Goal: Complete application form

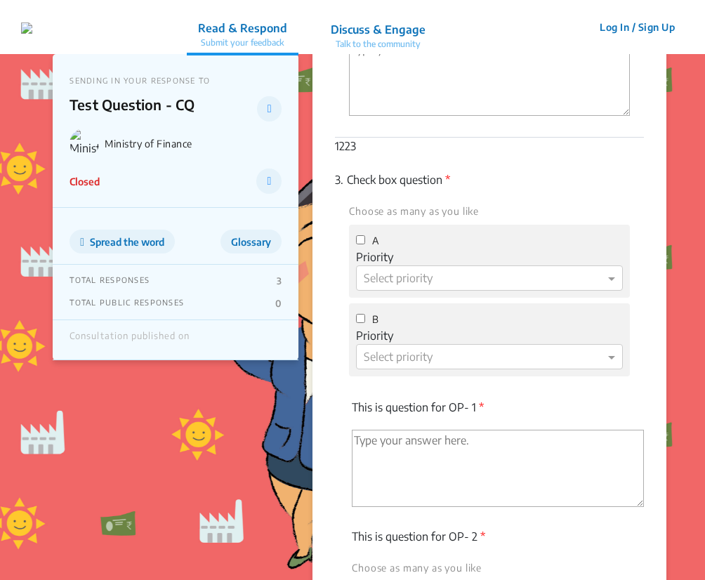
scroll to position [312, 0]
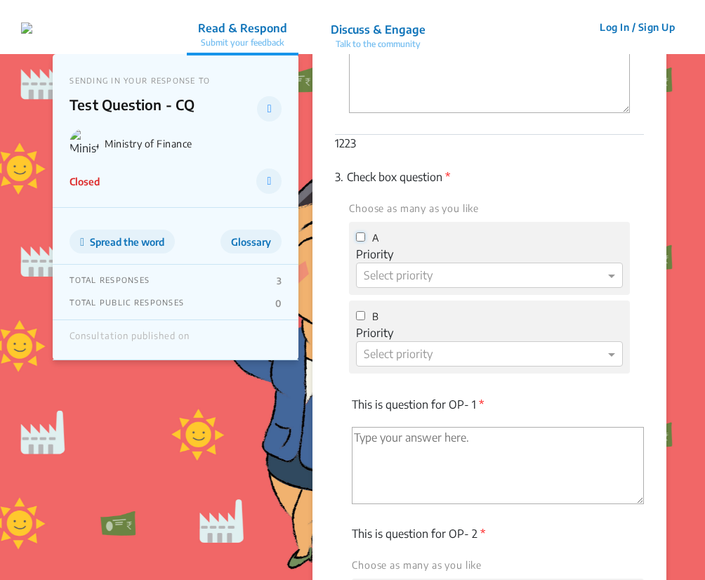
click at [362, 238] on input "A" at bounding box center [360, 237] width 9 height 9
checkbox input "true"
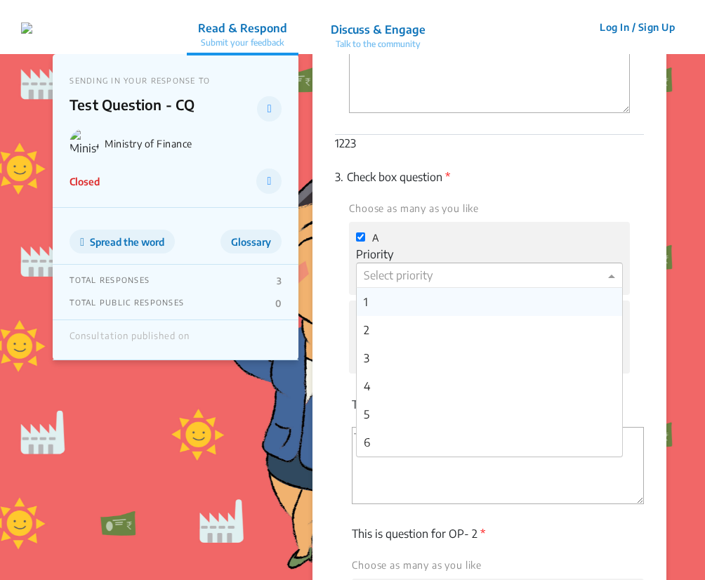
click at [388, 270] on div at bounding box center [489, 276] width 265 height 18
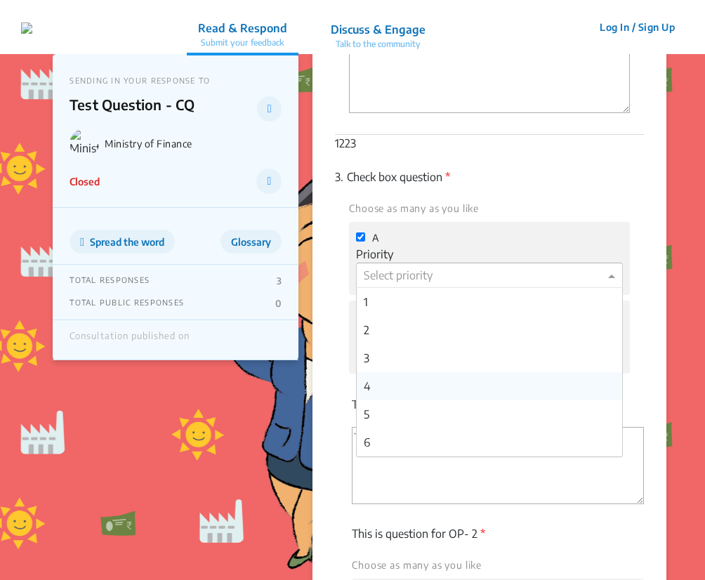
click at [400, 380] on div "4" at bounding box center [489, 386] width 265 height 28
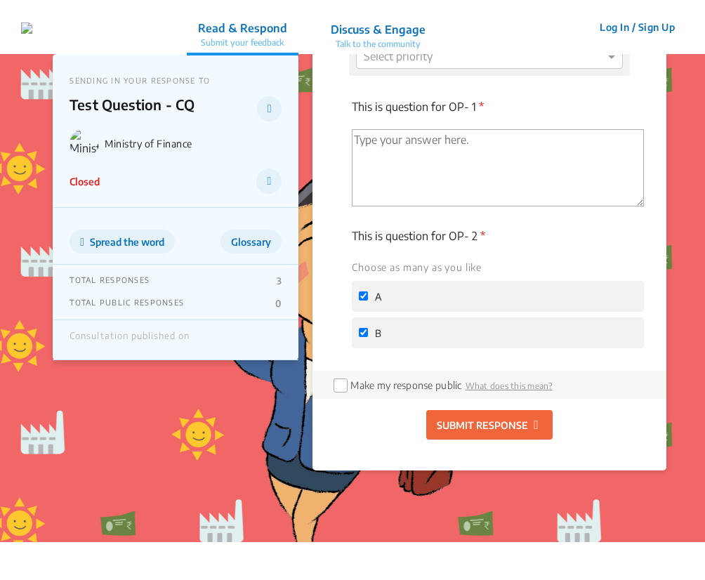
scroll to position [613, 0]
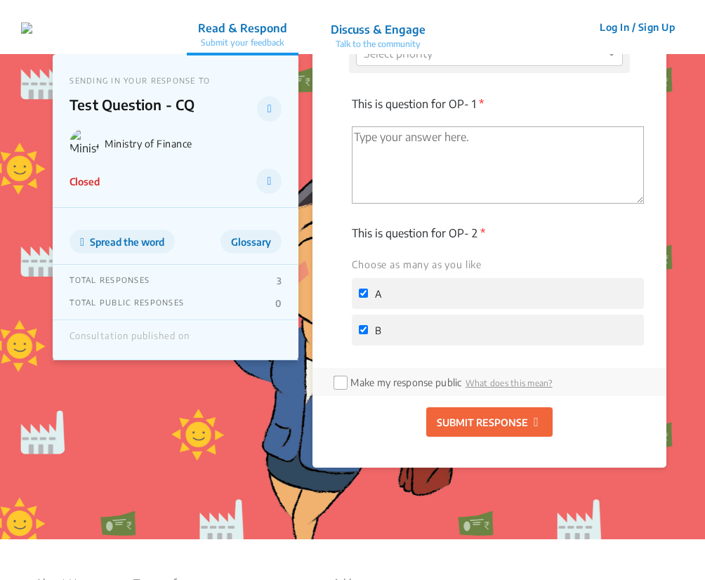
click at [475, 420] on p "SUBMIT RESPONSE" at bounding box center [482, 422] width 91 height 15
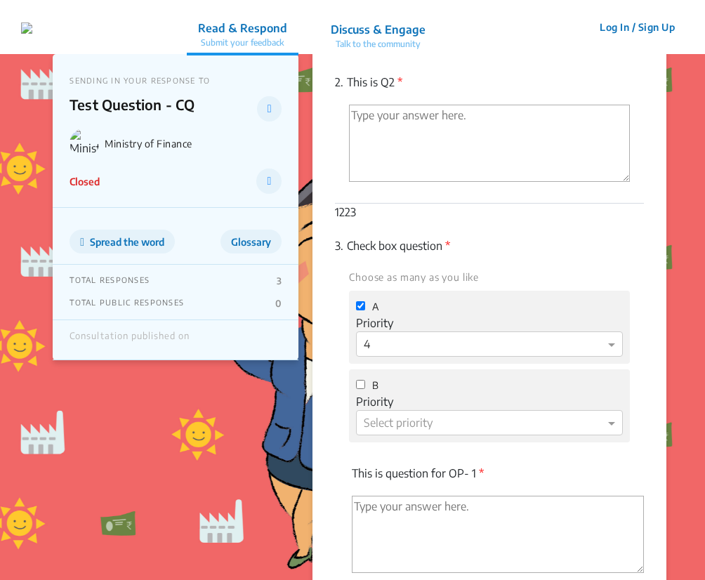
scroll to position [249, 0]
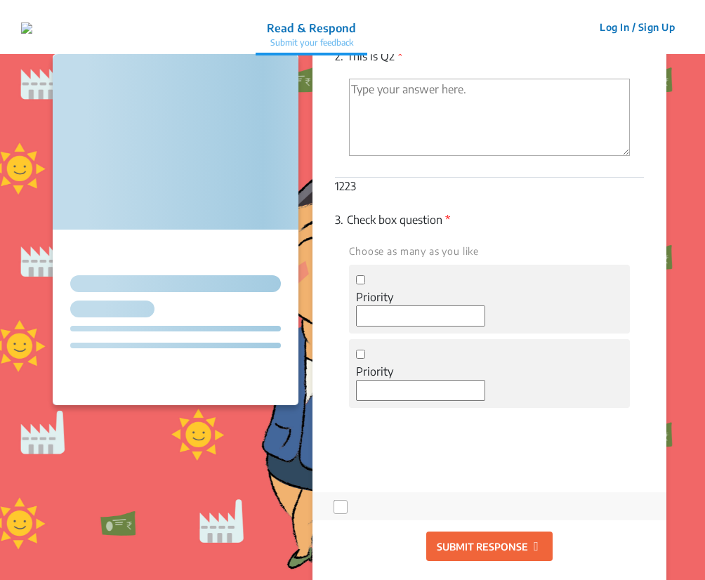
scroll to position [268, 0]
click at [362, 277] on input "checkbox" at bounding box center [360, 280] width 9 height 9
checkbox input "true"
click at [379, 304] on label "Priority" at bounding box center [374, 297] width 37 height 17
click at [393, 318] on div at bounding box center [489, 316] width 266 height 20
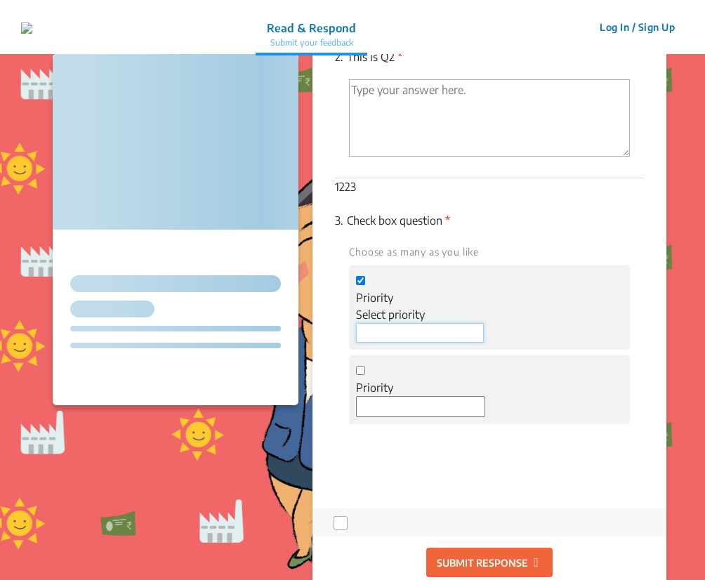
click at [428, 329] on input at bounding box center [420, 333] width 128 height 20
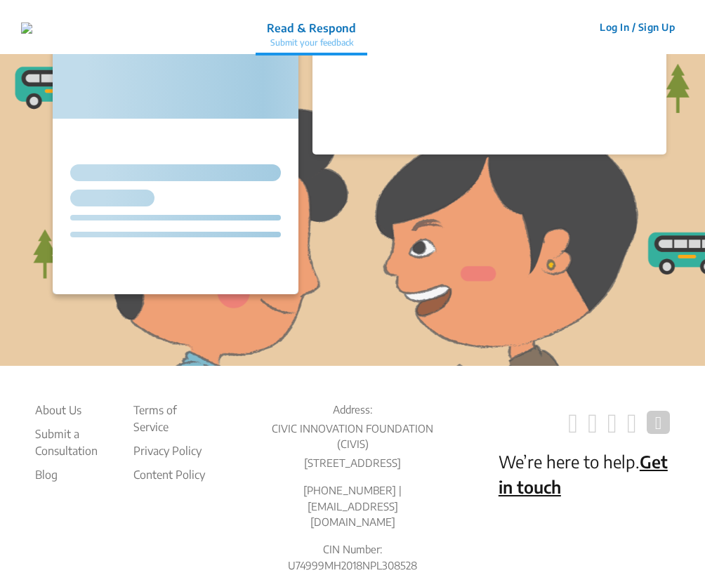
scroll to position [268, 0]
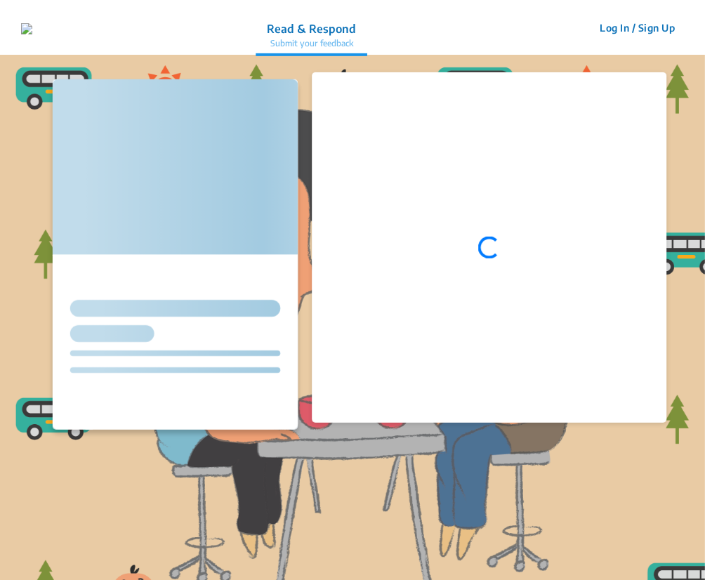
scroll to position [268, 0]
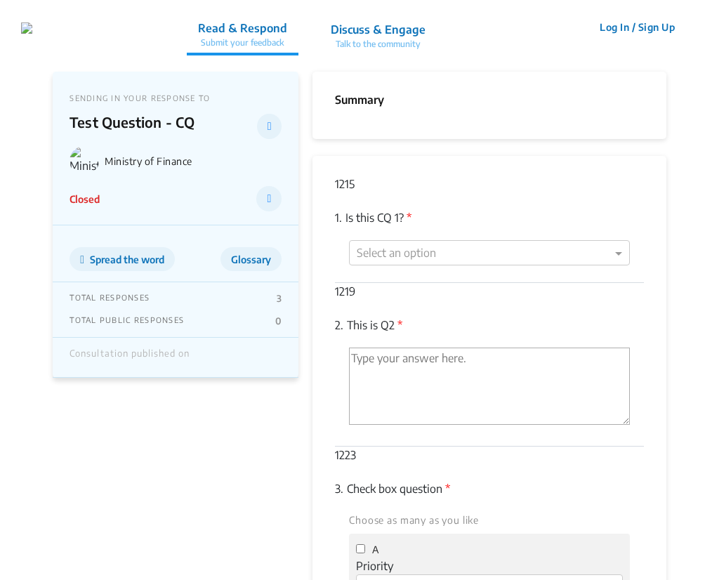
scroll to position [268, 0]
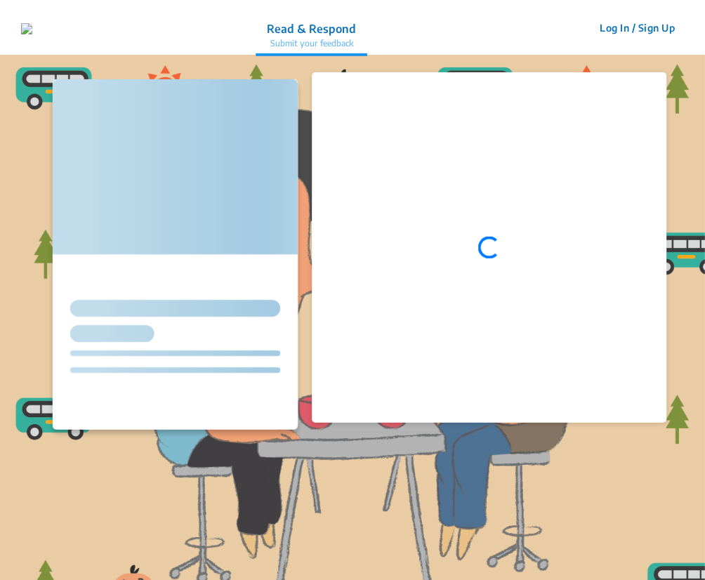
scroll to position [268, 0]
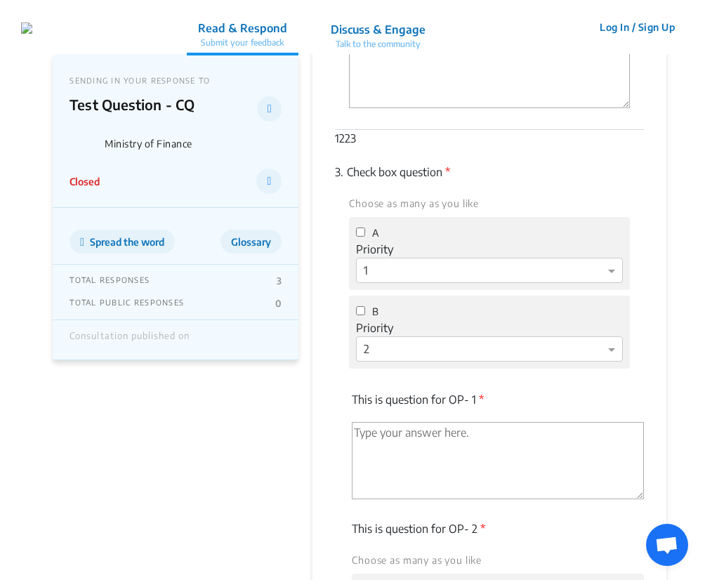
scroll to position [319, 0]
click at [363, 229] on input "A" at bounding box center [360, 229] width 9 height 9
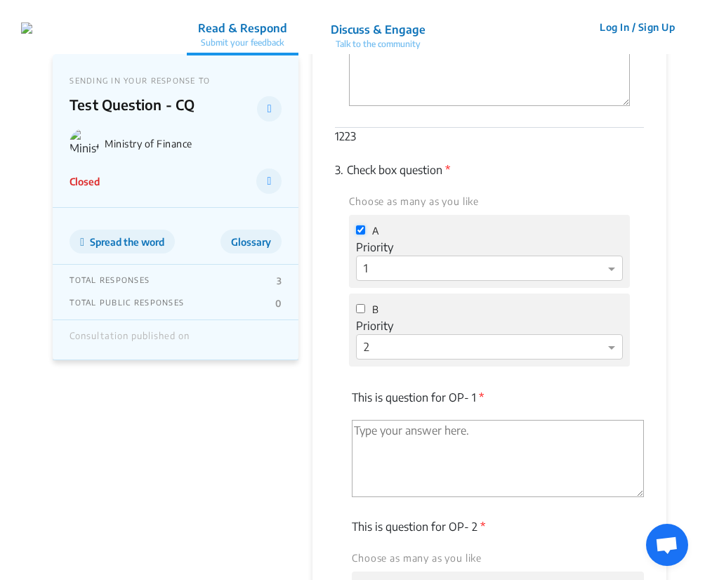
checkbox input "true"
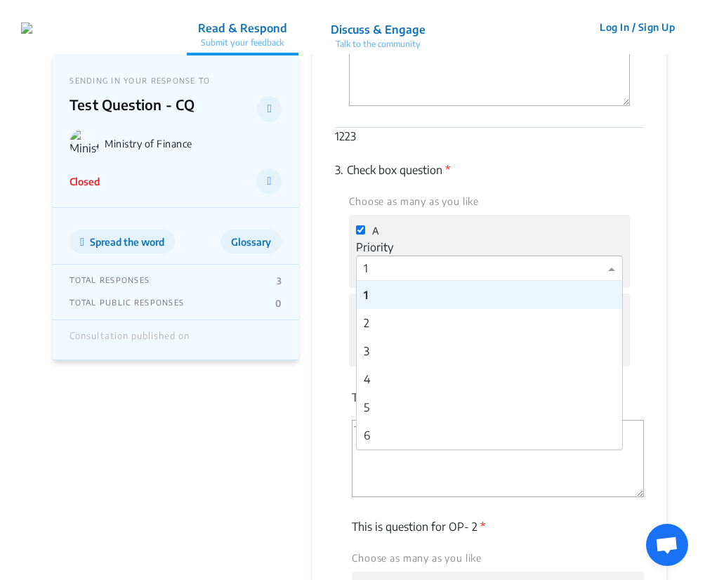
click at [416, 269] on div at bounding box center [489, 269] width 265 height 18
click at [431, 355] on div "3" at bounding box center [489, 351] width 265 height 28
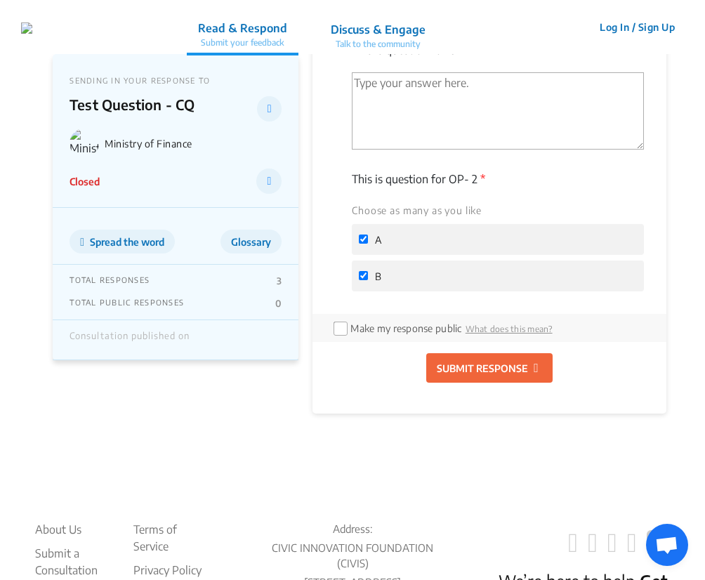
scroll to position [673, 0]
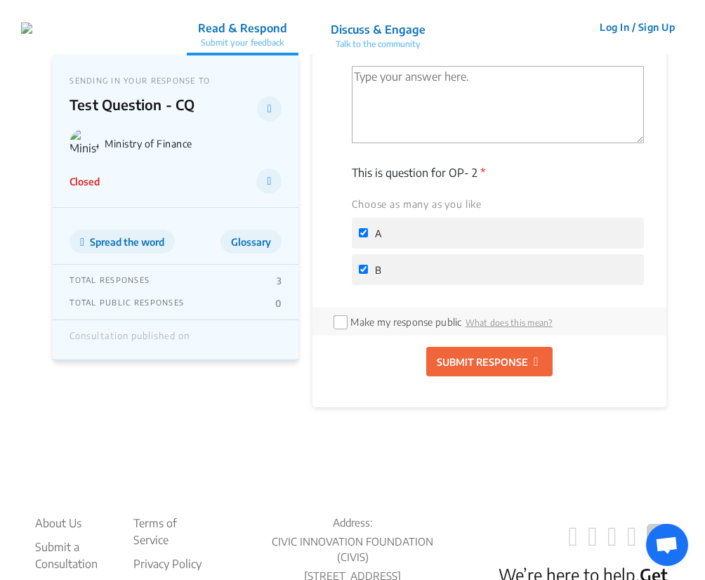
click at [492, 363] on p "SUBMIT RESPONSE" at bounding box center [482, 362] width 91 height 15
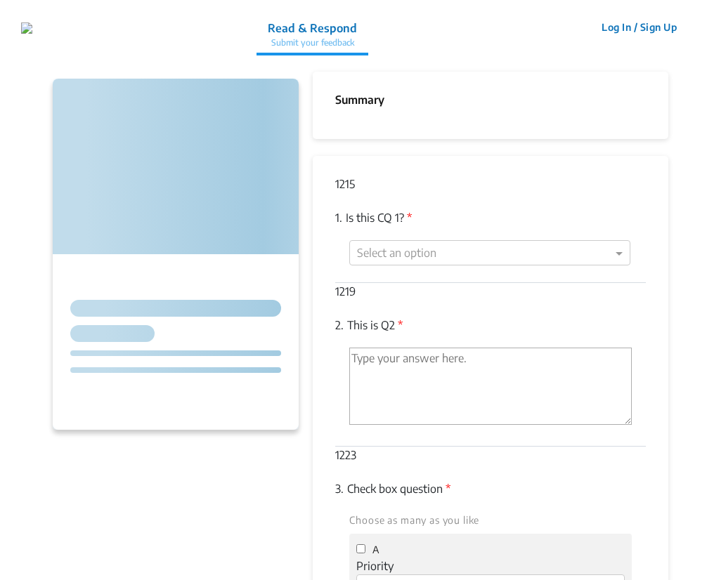
checkbox input "false"
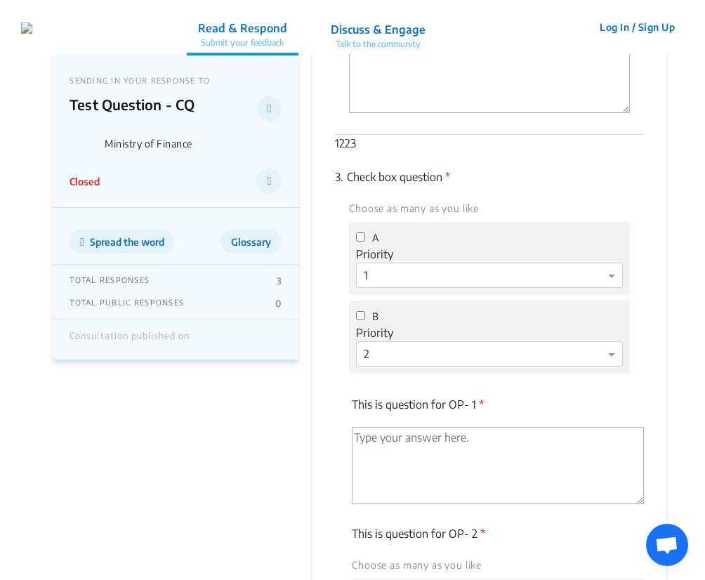
scroll to position [313, 0]
click at [360, 239] on input "A" at bounding box center [360, 236] width 9 height 9
checkbox input "true"
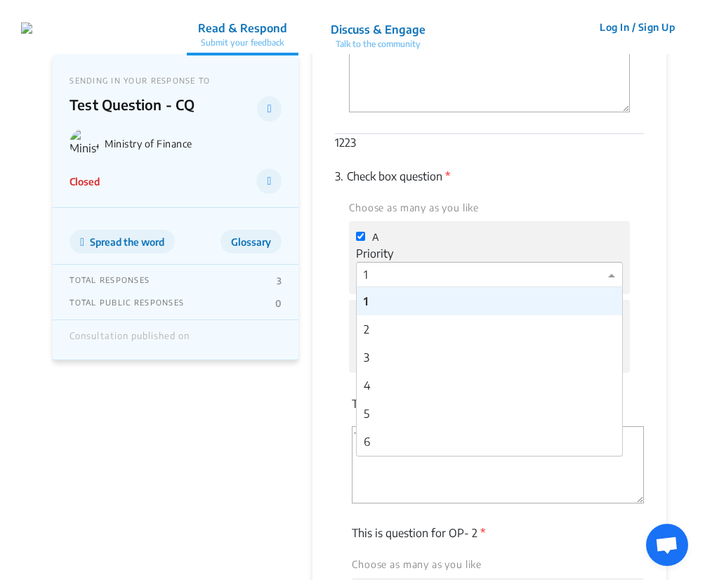
click at [435, 272] on div at bounding box center [489, 275] width 265 height 18
click at [472, 426] on div "5" at bounding box center [489, 414] width 265 height 28
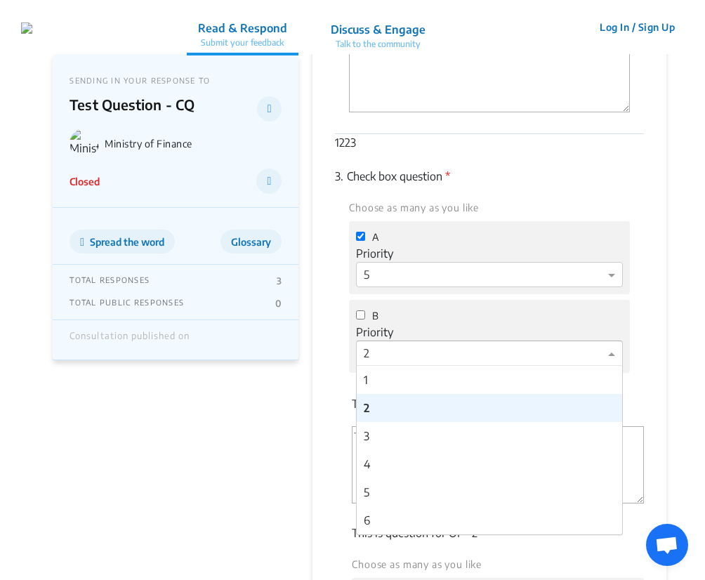
click at [472, 363] on div "Select priority × 2" at bounding box center [489, 353] width 266 height 25
click at [447, 501] on div "5" at bounding box center [489, 492] width 265 height 28
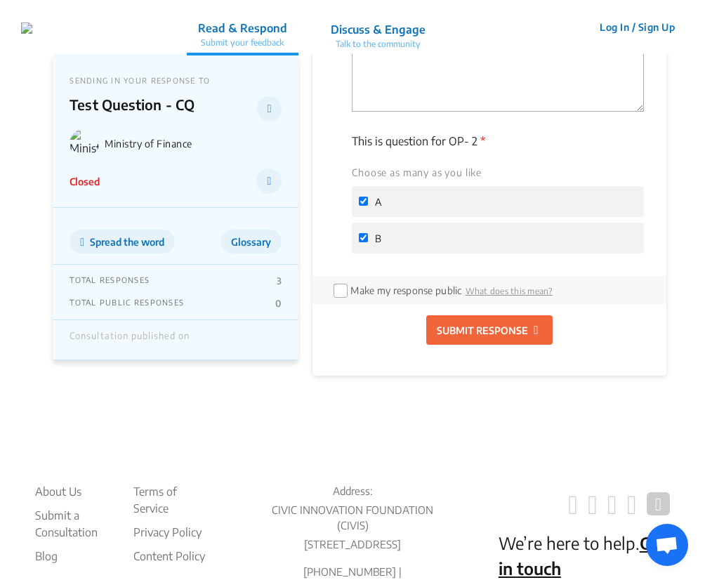
scroll to position [708, 0]
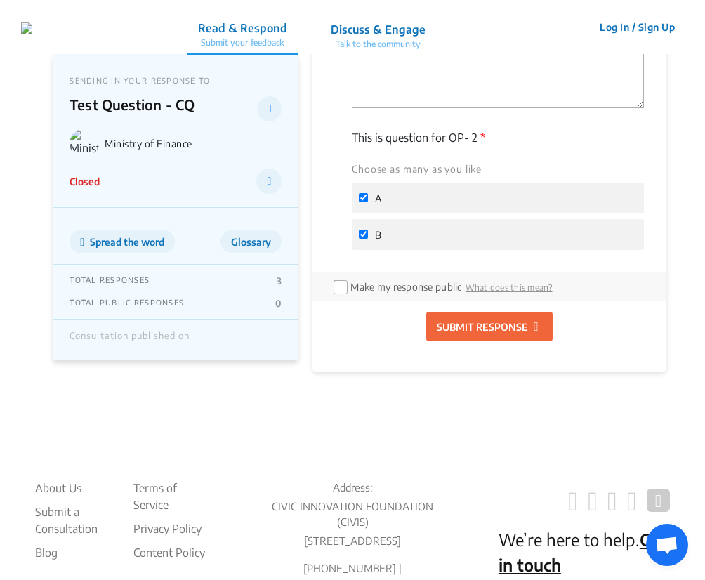
click at [484, 326] on p "SUBMIT RESPONSE" at bounding box center [482, 327] width 91 height 15
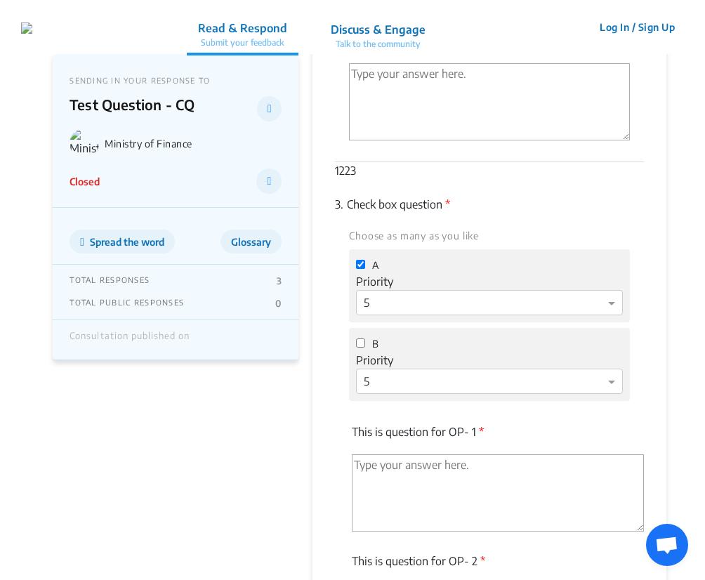
scroll to position [287, 0]
click at [673, 364] on app-consultation-profile "SENDING IN YOUR RESPONSE TO Test Question - CQ Ministry of Finance Closed Sprea…" at bounding box center [352, 474] width 705 height 1415
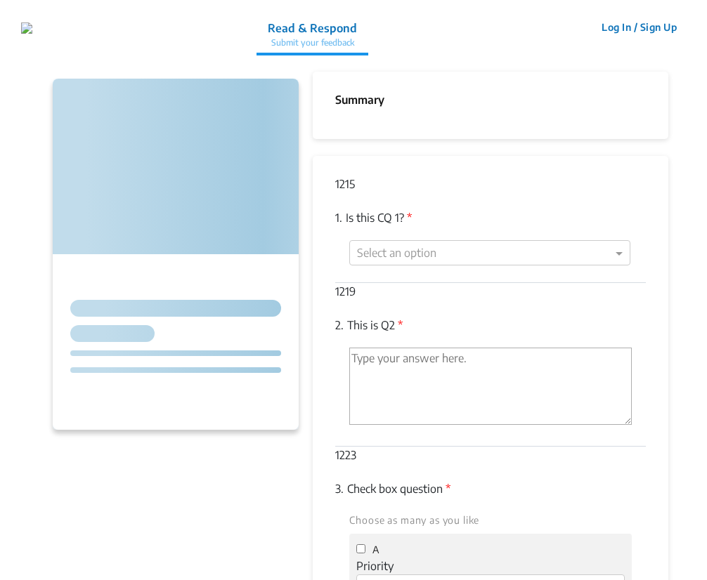
checkbox input "false"
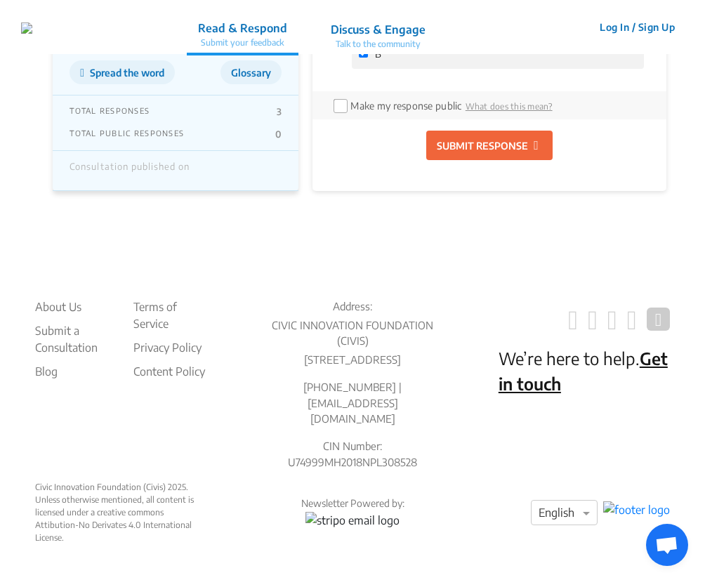
scroll to position [905, 0]
click at [493, 138] on p "SUBMIT RESPONSE" at bounding box center [482, 145] width 91 height 15
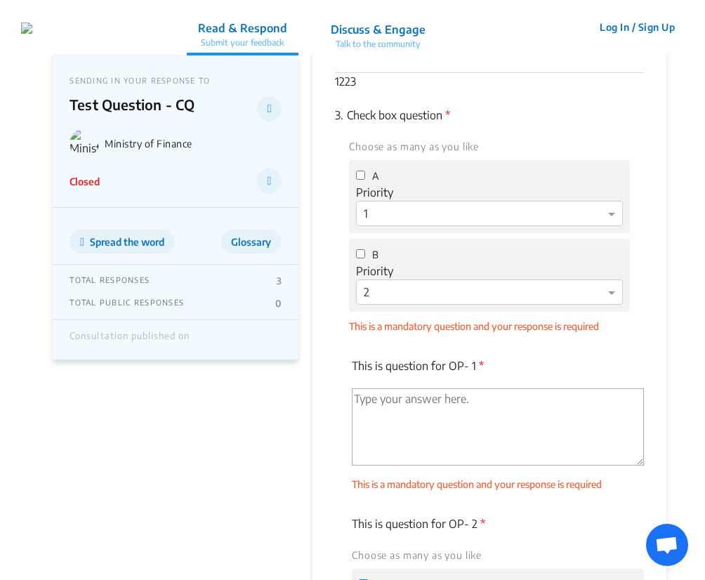
scroll to position [430, 0]
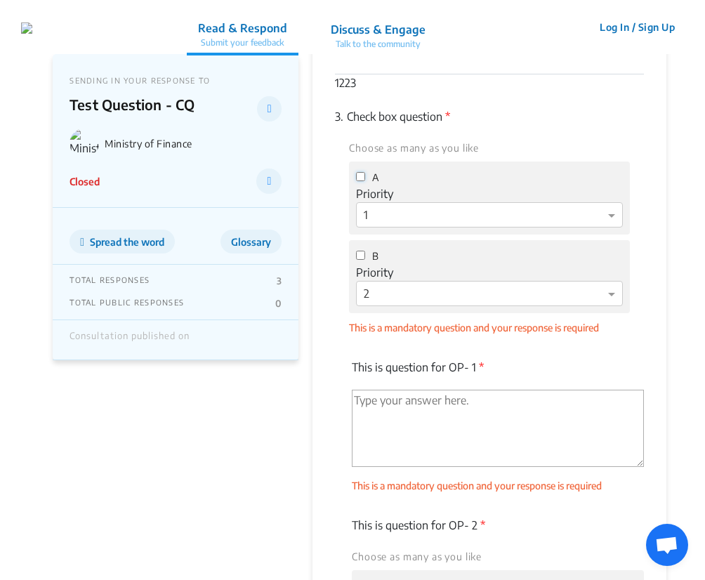
click at [361, 172] on input "A" at bounding box center [360, 176] width 9 height 9
checkbox input "true"
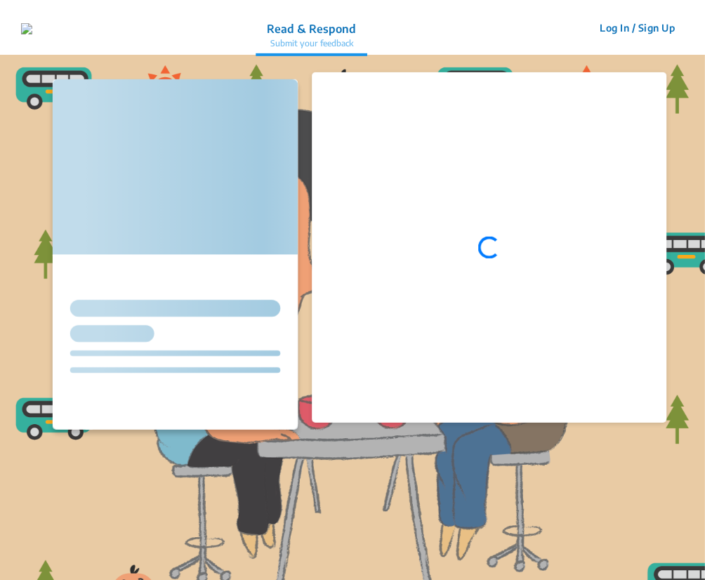
scroll to position [388, 0]
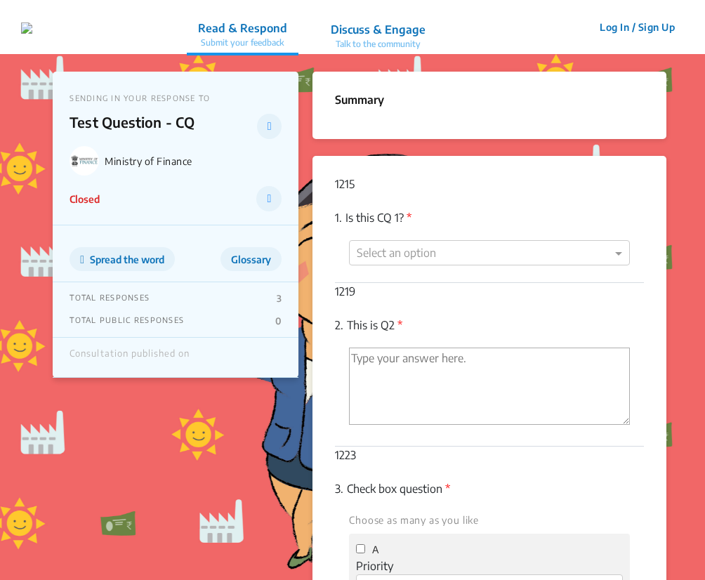
scroll to position [388, 0]
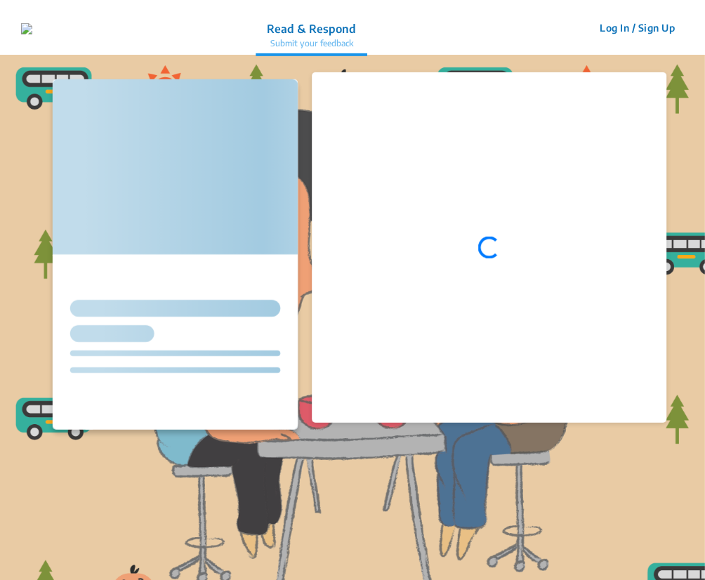
scroll to position [388, 0]
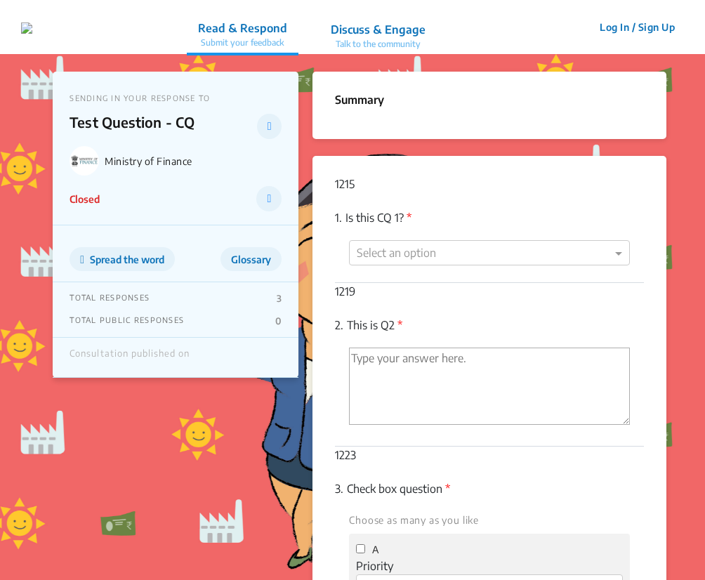
scroll to position [388, 0]
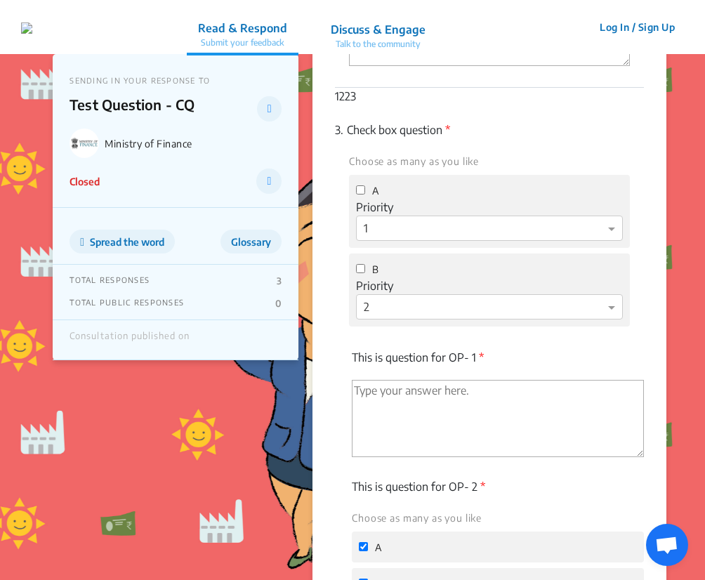
scroll to position [348, 0]
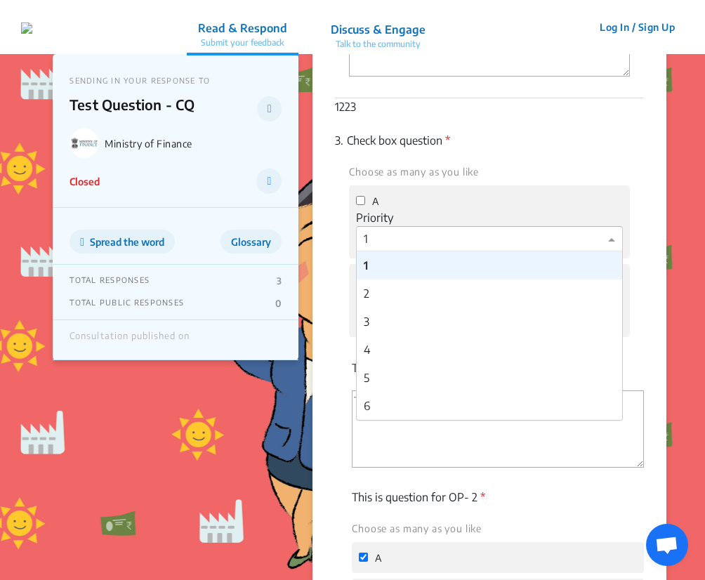
click at [441, 230] on div at bounding box center [489, 239] width 265 height 18
click at [435, 296] on div "2" at bounding box center [489, 294] width 265 height 28
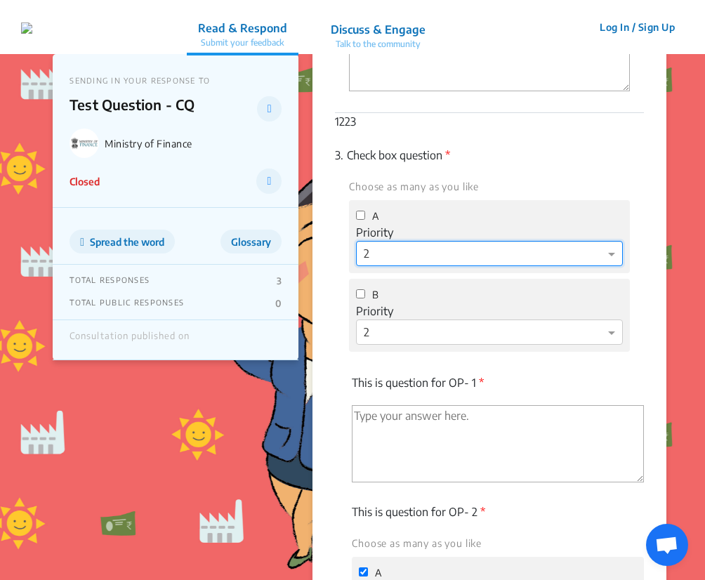
scroll to position [325, 0]
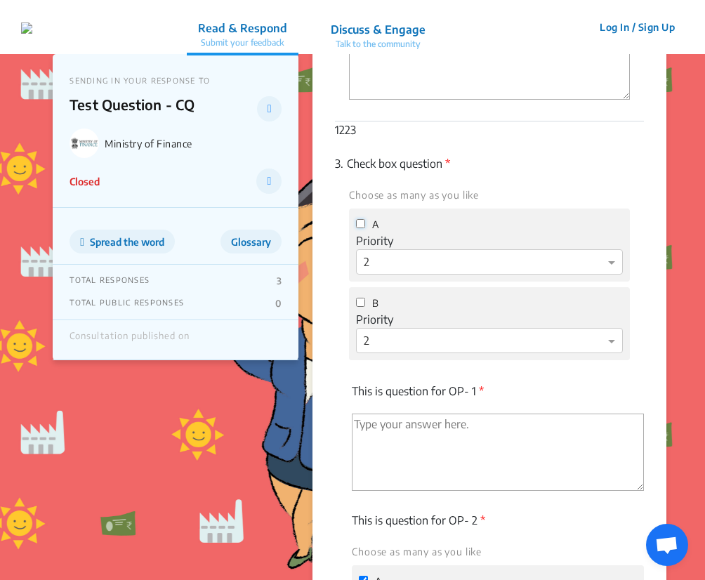
click at [362, 223] on input "A" at bounding box center [360, 223] width 9 height 9
checkbox input "true"
click at [357, 301] on input "B" at bounding box center [360, 302] width 9 height 9
checkbox input "true"
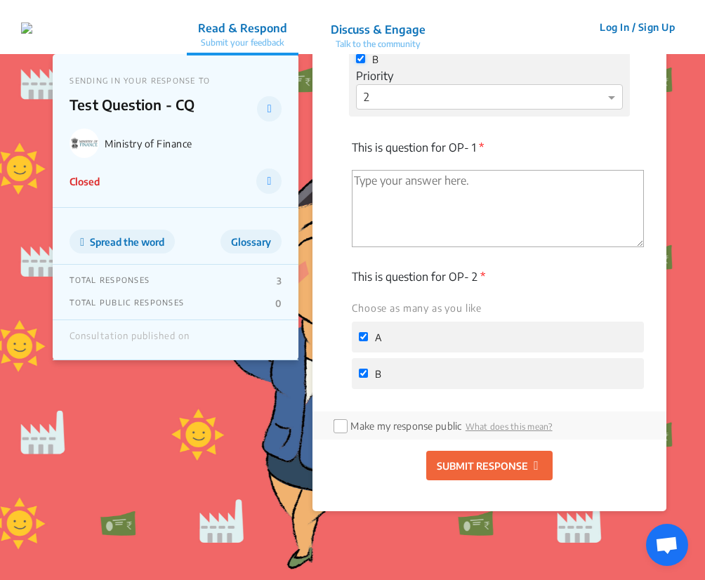
scroll to position [601, 0]
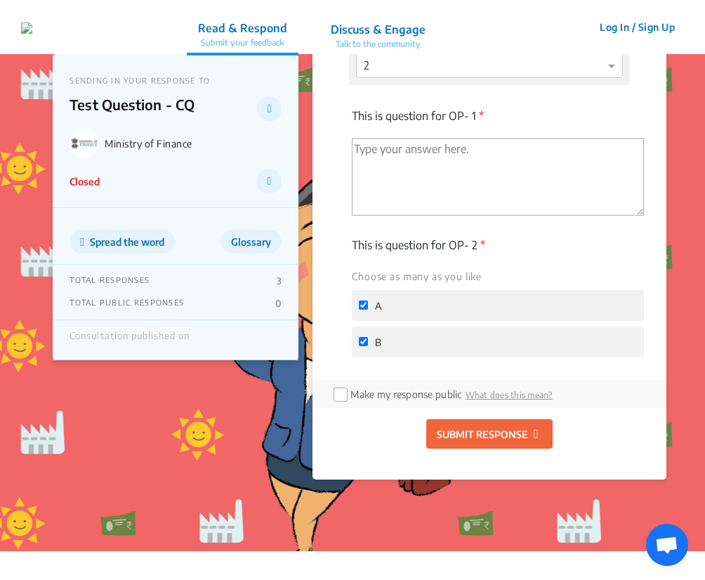
click at [515, 434] on p "SUBMIT RESPONSE" at bounding box center [482, 434] width 91 height 15
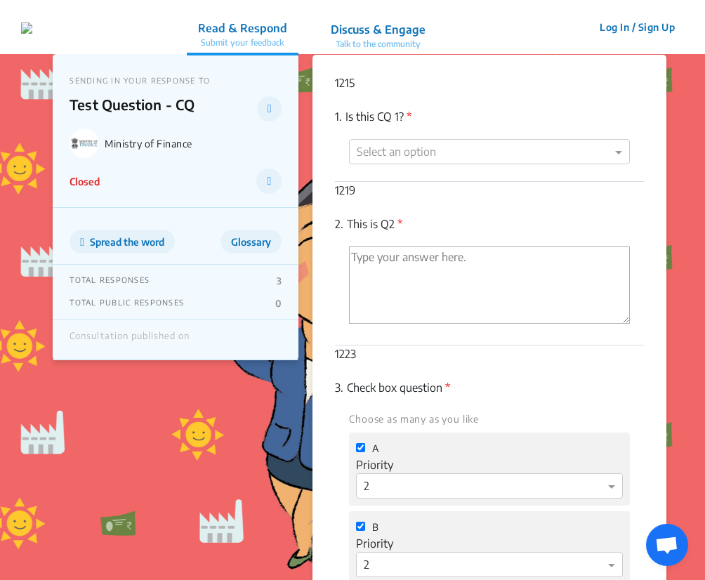
scroll to position [101, 0]
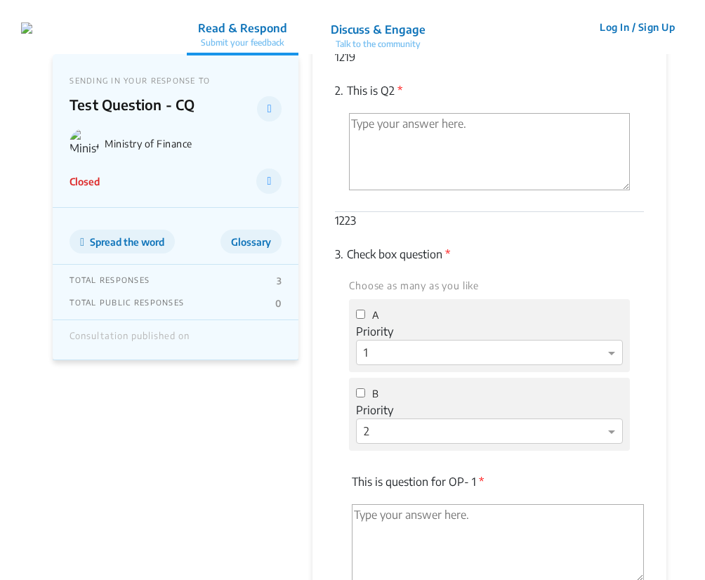
scroll to position [242, 0]
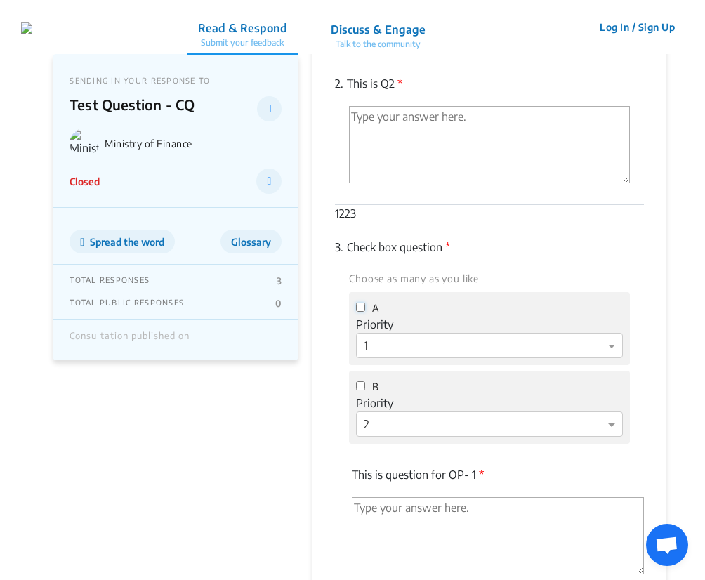
click at [362, 309] on input "A" at bounding box center [360, 307] width 9 height 9
checkbox input "true"
click at [357, 383] on input "B" at bounding box center [360, 385] width 9 height 9
checkbox input "true"
click at [399, 332] on div "Priority Select priority × 1" at bounding box center [489, 337] width 266 height 42
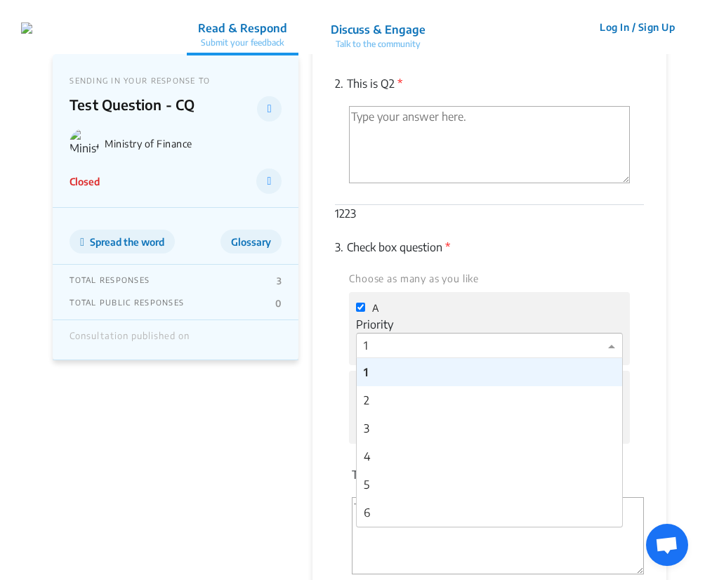
click at [389, 358] on ng-select "Select priority × 1 1 2 3 4 5 6" at bounding box center [489, 345] width 266 height 25
click at [392, 393] on div "2" at bounding box center [489, 400] width 265 height 28
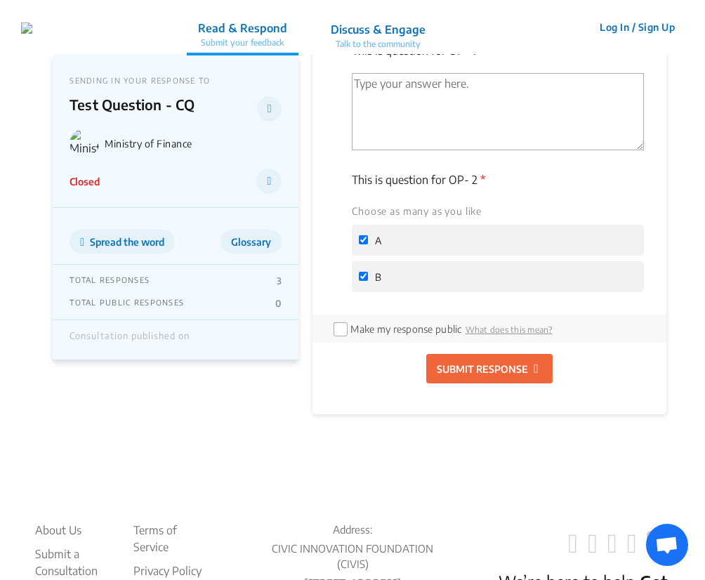
scroll to position [666, 0]
click at [482, 363] on p "SUBMIT RESPONSE" at bounding box center [482, 369] width 91 height 15
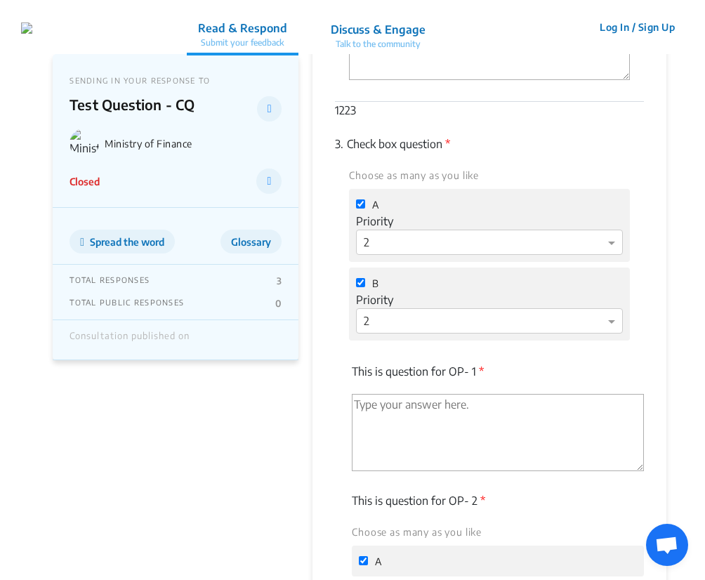
scroll to position [343, 0]
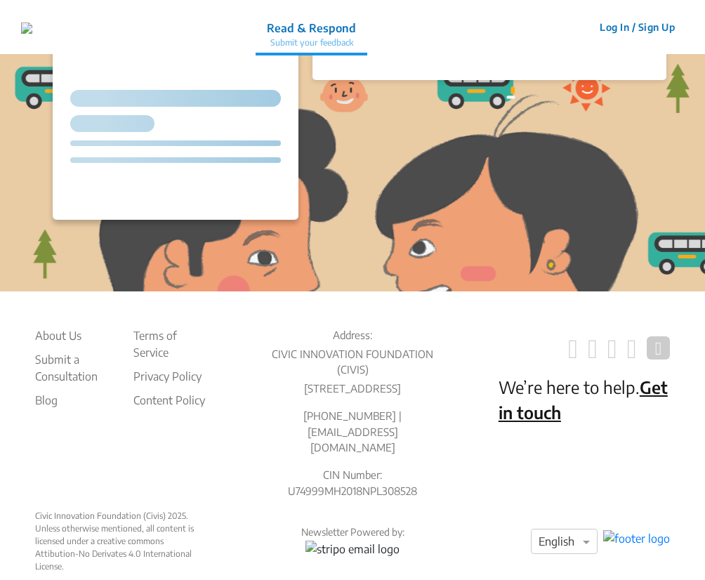
scroll to position [343, 0]
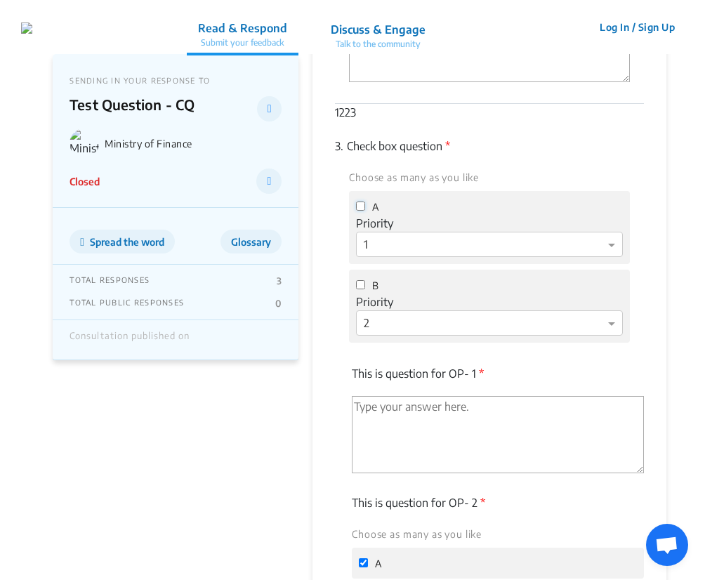
click at [362, 204] on input "A" at bounding box center [360, 206] width 9 height 9
checkbox input "true"
click at [357, 284] on input "B" at bounding box center [360, 284] width 9 height 9
checkbox input "true"
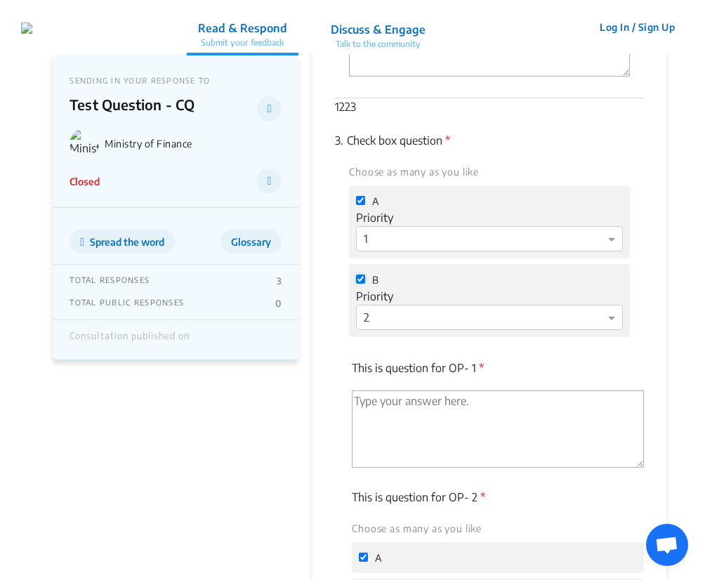
scroll to position [344, 0]
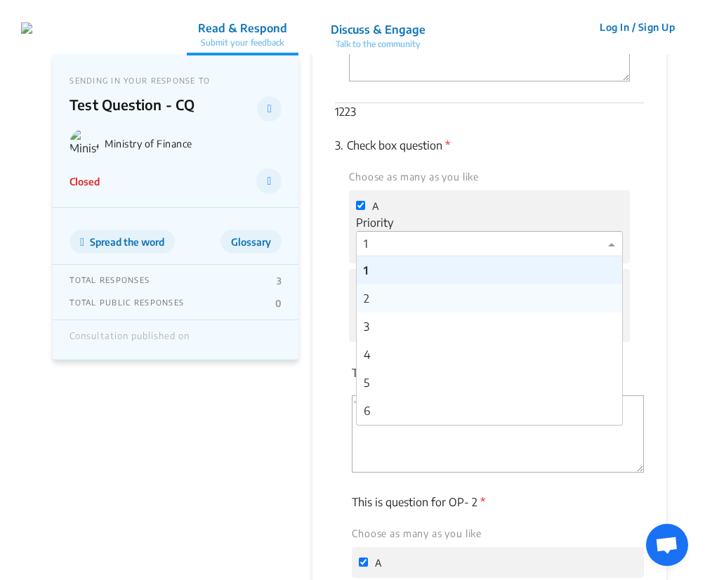
drag, startPoint x: 412, startPoint y: 239, endPoint x: 409, endPoint y: 302, distance: 63.3
click at [409, 256] on ng-select "Select priority × 1 1 2 3 4 5 6" at bounding box center [489, 243] width 266 height 25
click at [409, 302] on div "2" at bounding box center [489, 298] width 265 height 28
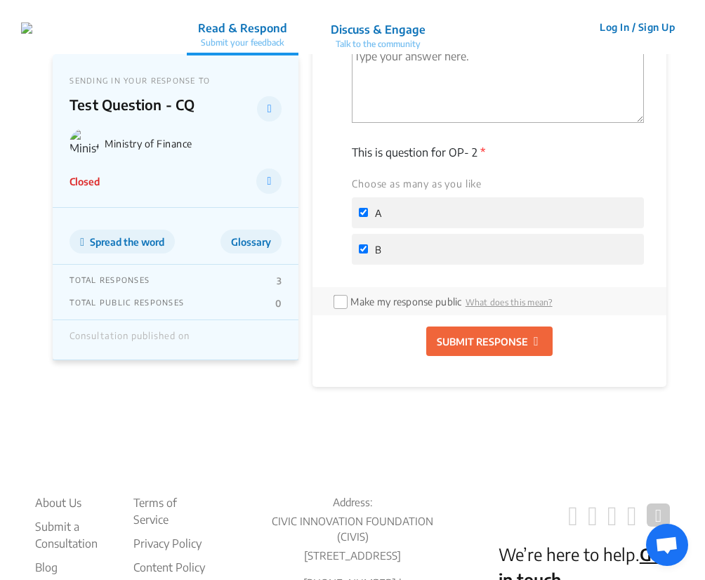
scroll to position [806, 0]
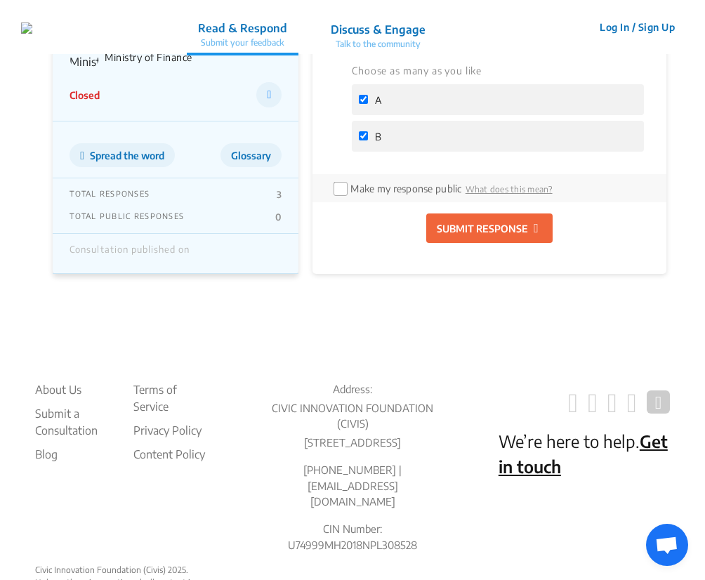
click at [500, 230] on p "SUBMIT RESPONSE" at bounding box center [482, 228] width 91 height 15
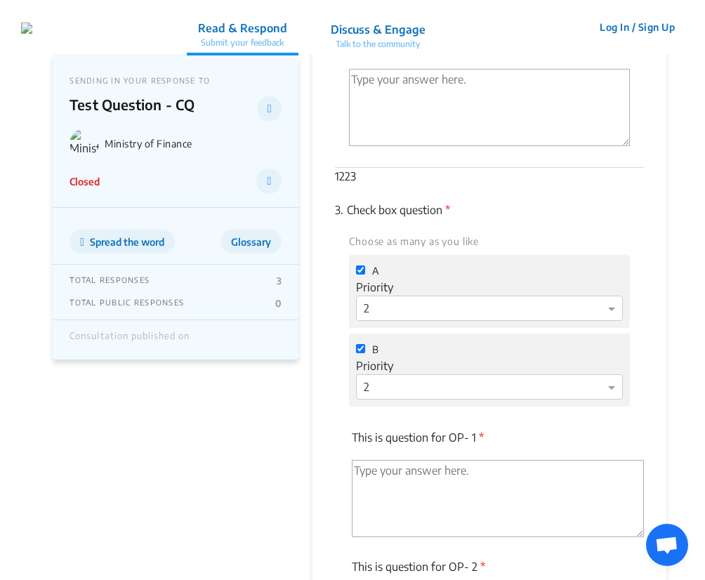
scroll to position [272, 0]
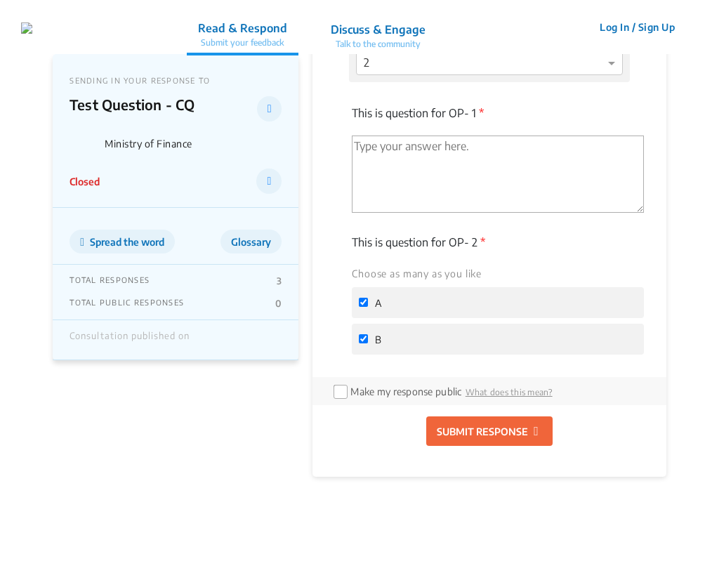
scroll to position [612, 0]
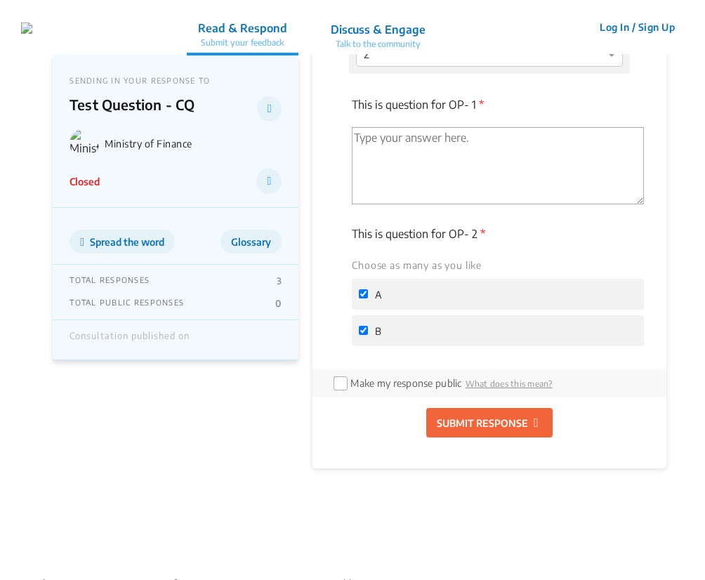
click at [506, 418] on p "SUBMIT RESPONSE" at bounding box center [482, 423] width 91 height 15
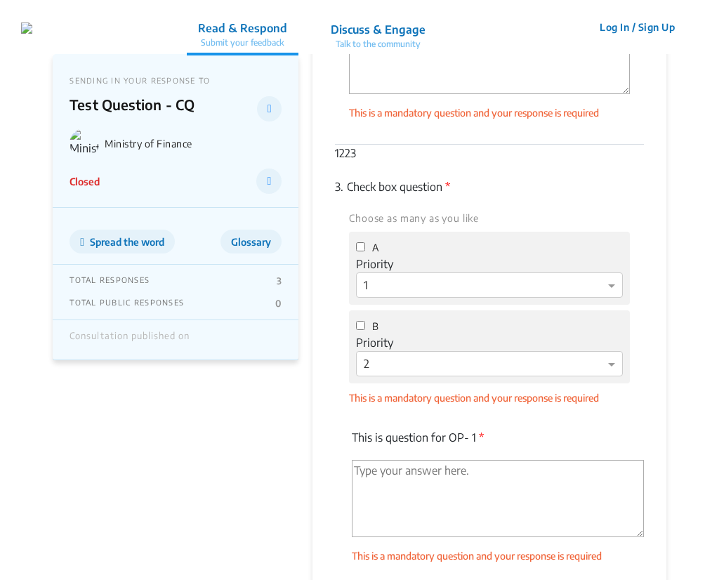
scroll to position [362, 0]
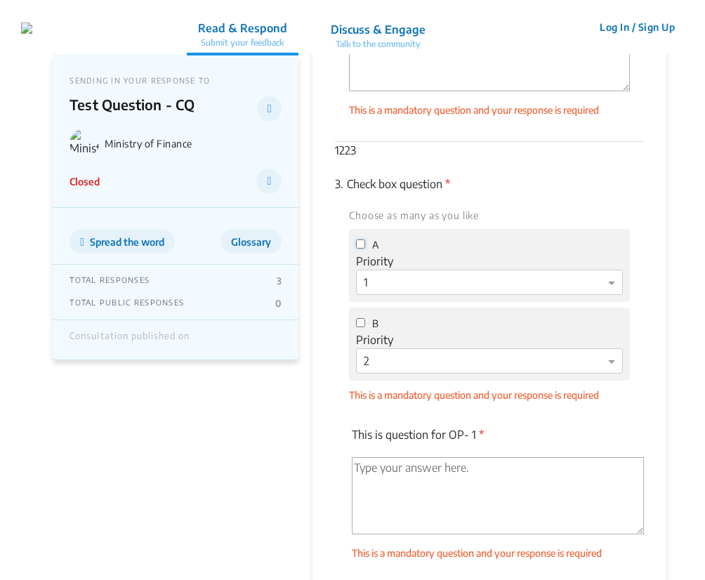
click at [359, 242] on input "A" at bounding box center [360, 244] width 9 height 9
checkbox input "true"
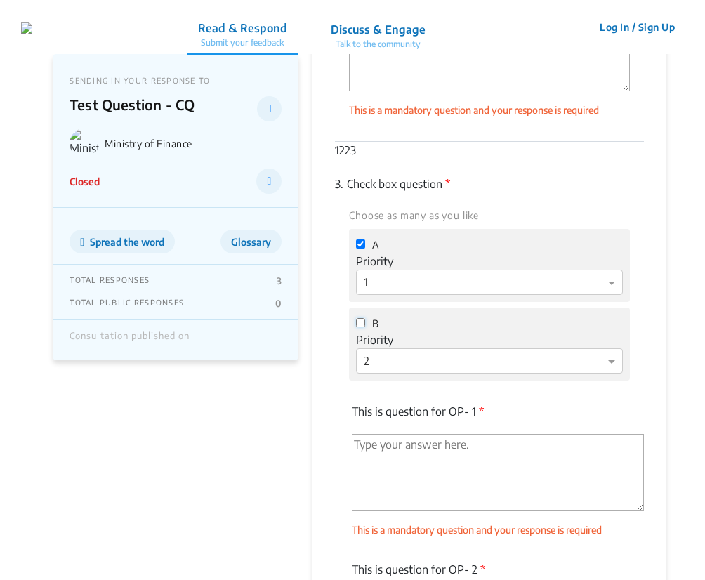
click at [360, 320] on input "B" at bounding box center [360, 322] width 9 height 9
checkbox input "true"
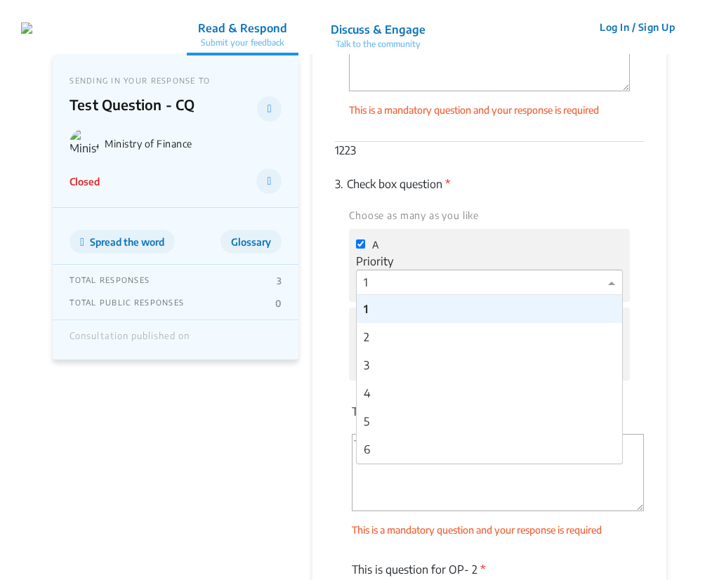
click at [411, 280] on div at bounding box center [489, 283] width 265 height 18
click at [414, 329] on div "2" at bounding box center [489, 337] width 265 height 28
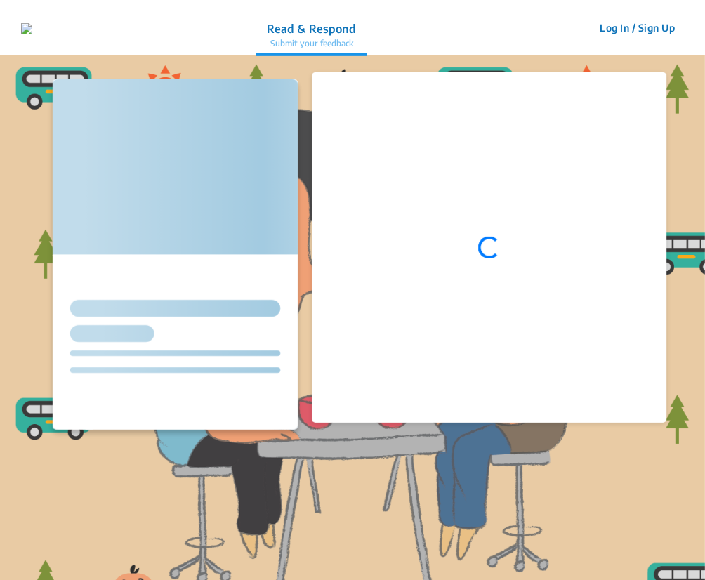
scroll to position [362, 0]
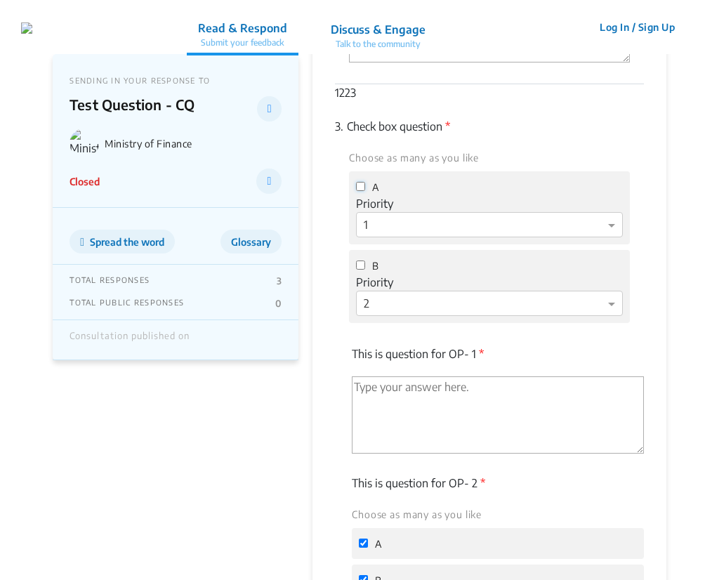
click at [358, 184] on input "A" at bounding box center [360, 186] width 9 height 9
checkbox input "true"
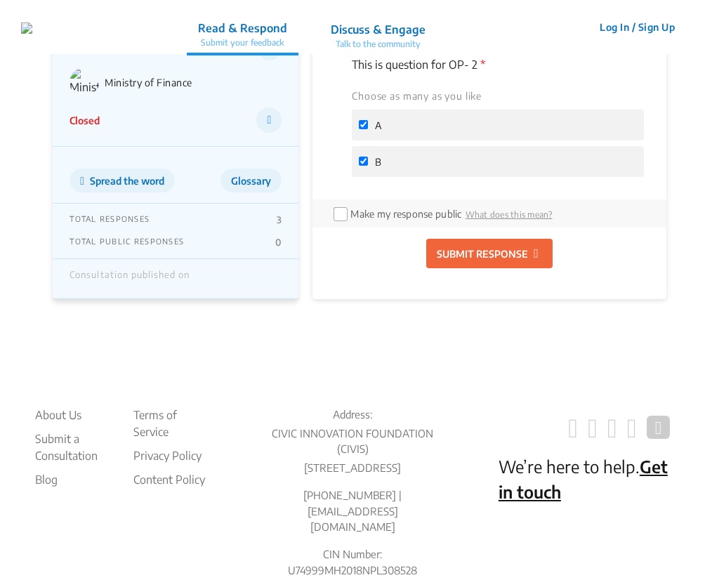
scroll to position [906, 0]
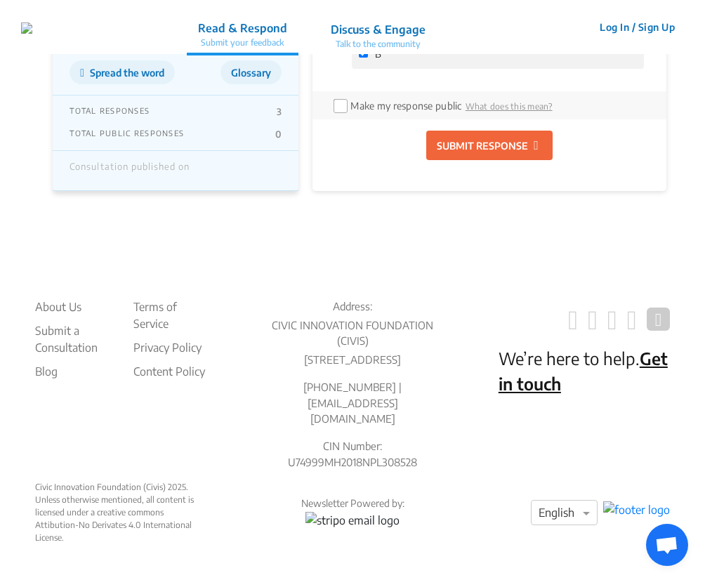
click at [497, 131] on button "SUBMIT RESPONSE" at bounding box center [489, 146] width 126 height 30
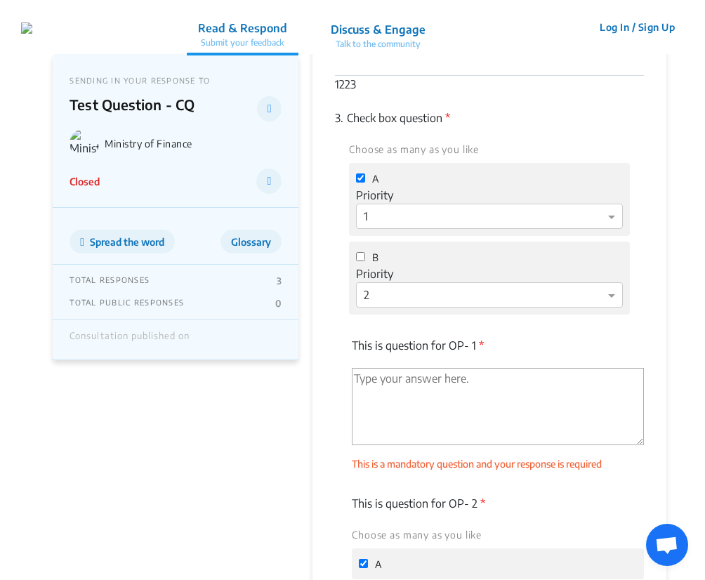
scroll to position [438, 0]
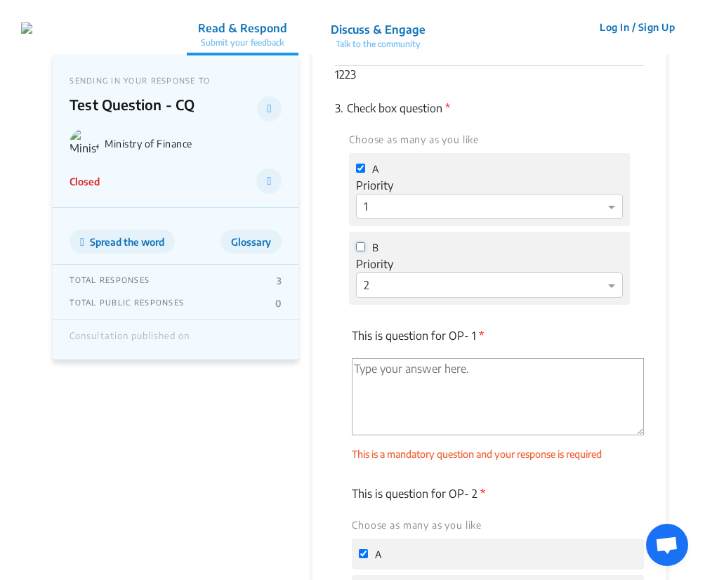
click at [360, 247] on input "B" at bounding box center [360, 246] width 9 height 9
checkbox input "true"
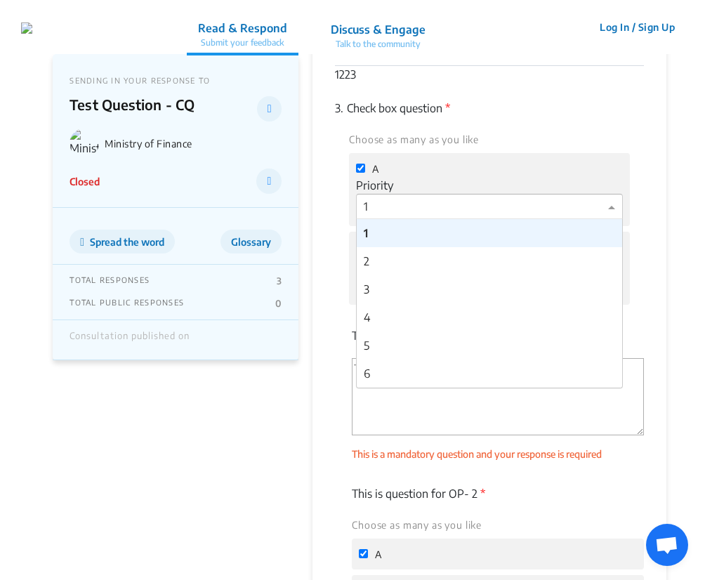
click at [418, 198] on div at bounding box center [489, 207] width 265 height 18
click at [421, 253] on div "2" at bounding box center [489, 261] width 265 height 28
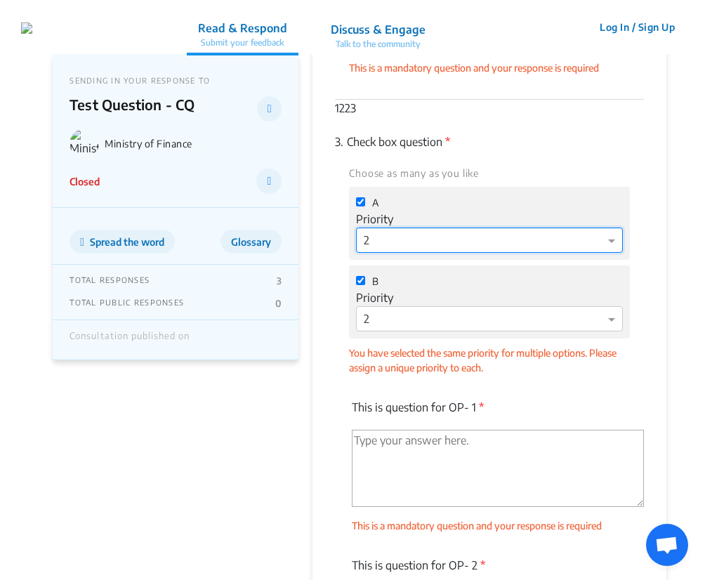
scroll to position [404, 0]
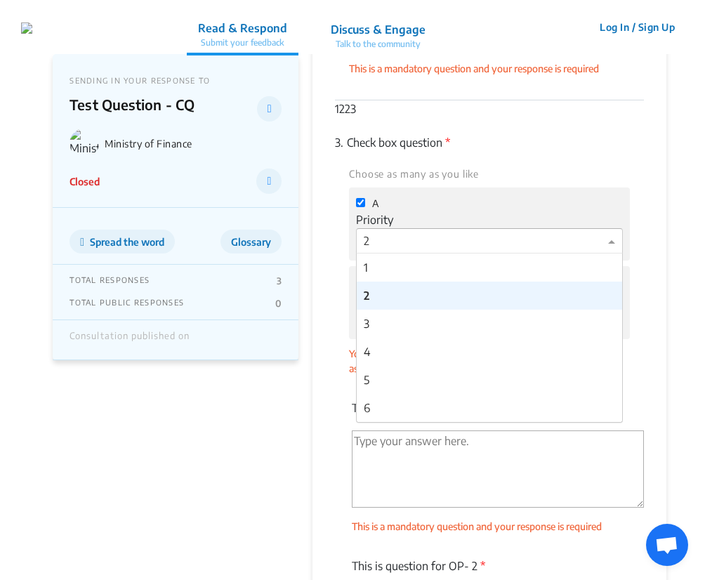
click at [424, 234] on div at bounding box center [489, 242] width 265 height 18
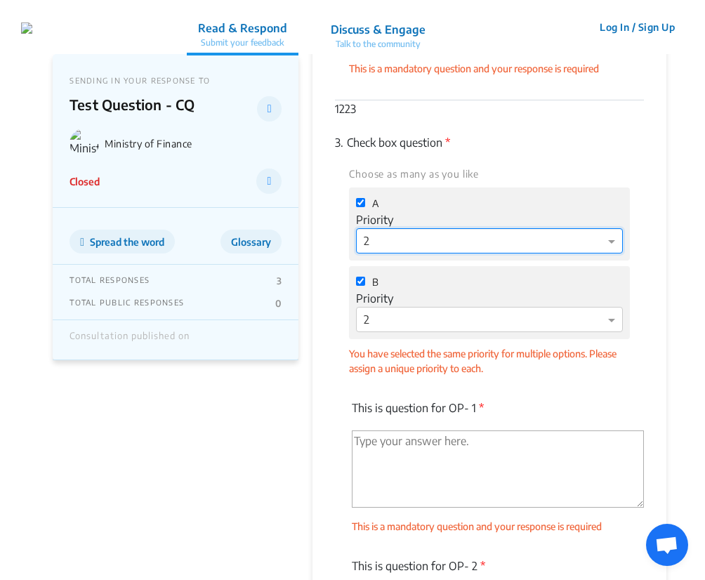
click at [424, 234] on div at bounding box center [489, 242] width 265 height 18
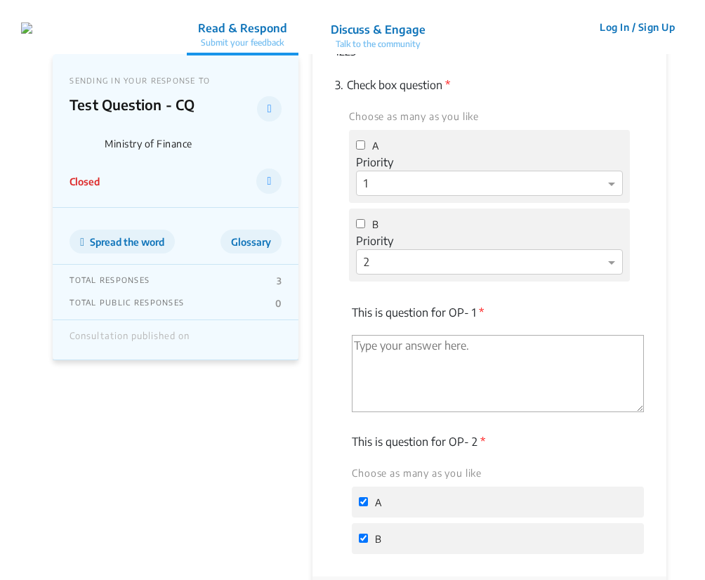
scroll to position [404, 0]
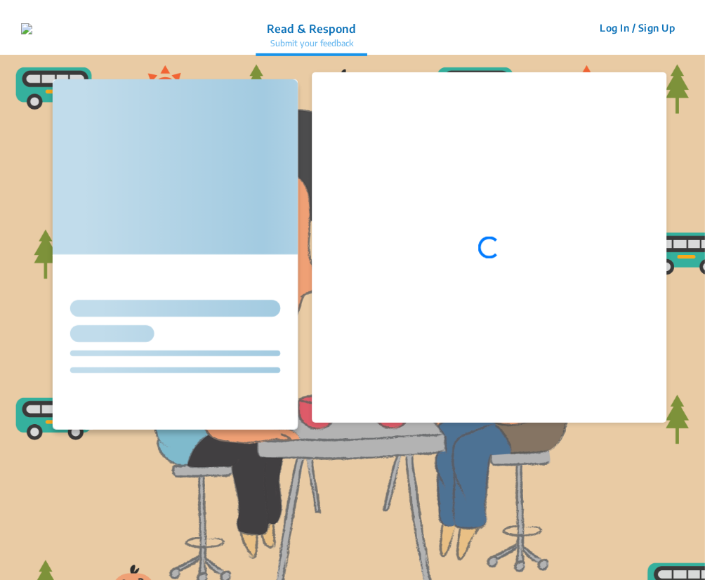
scroll to position [404, 0]
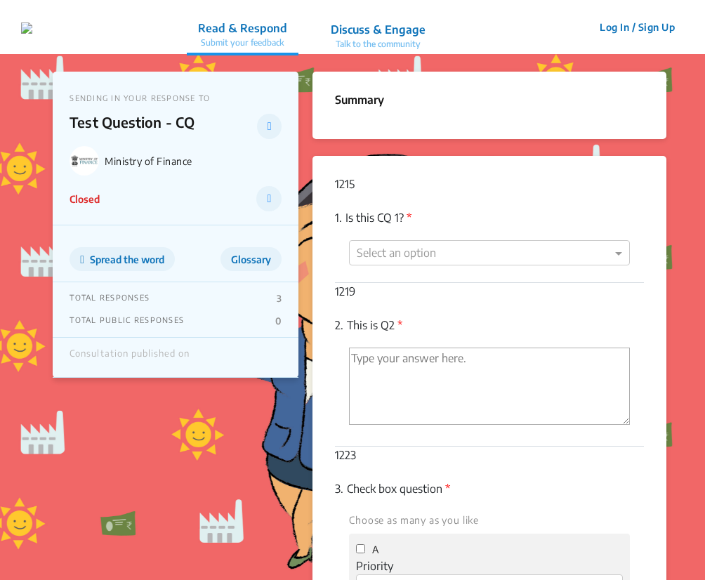
scroll to position [388, 0]
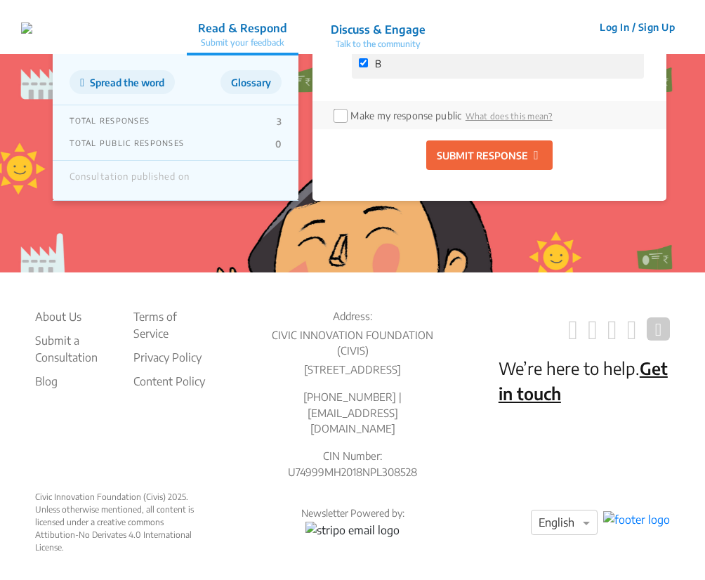
scroll to position [906, 0]
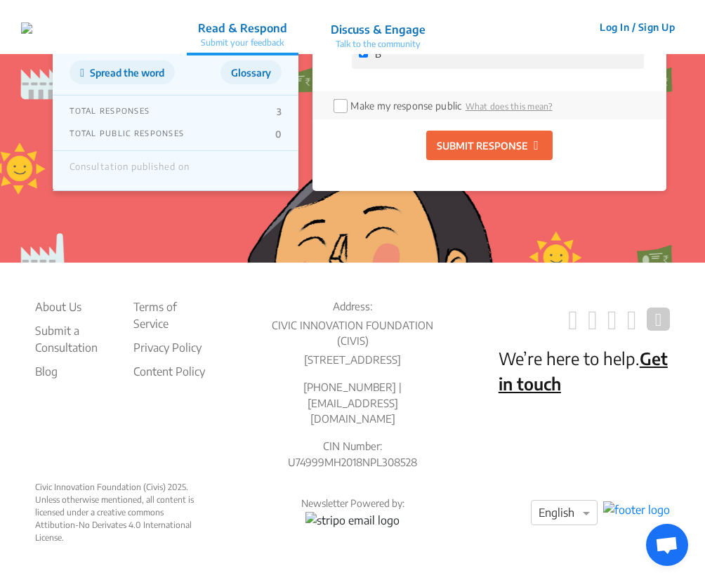
click at [483, 138] on p "SUBMIT RESPONSE" at bounding box center [482, 145] width 91 height 15
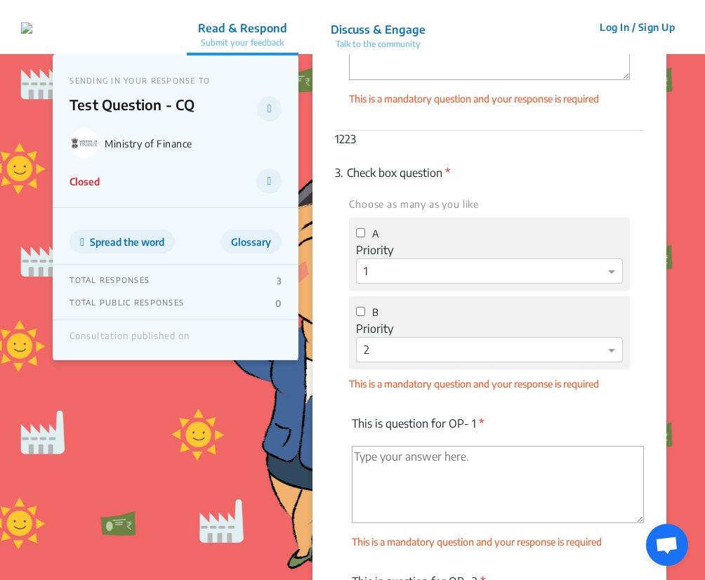
scroll to position [375, 0]
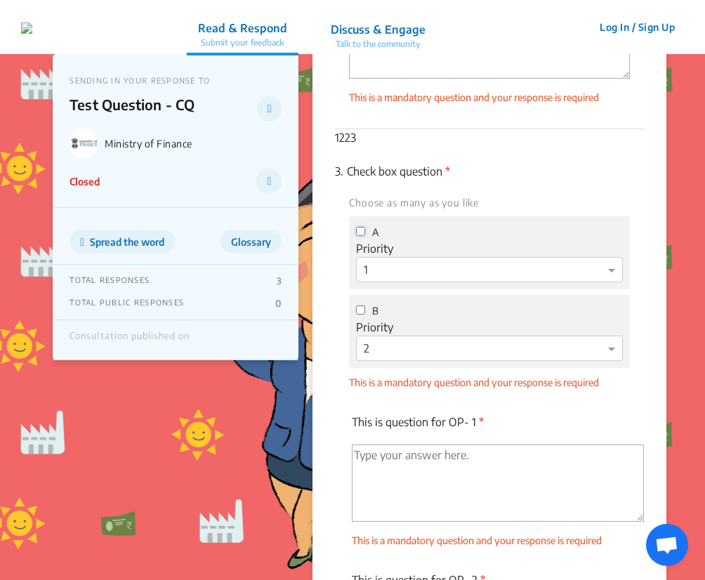
click at [363, 234] on input "A" at bounding box center [360, 231] width 9 height 9
checkbox input "true"
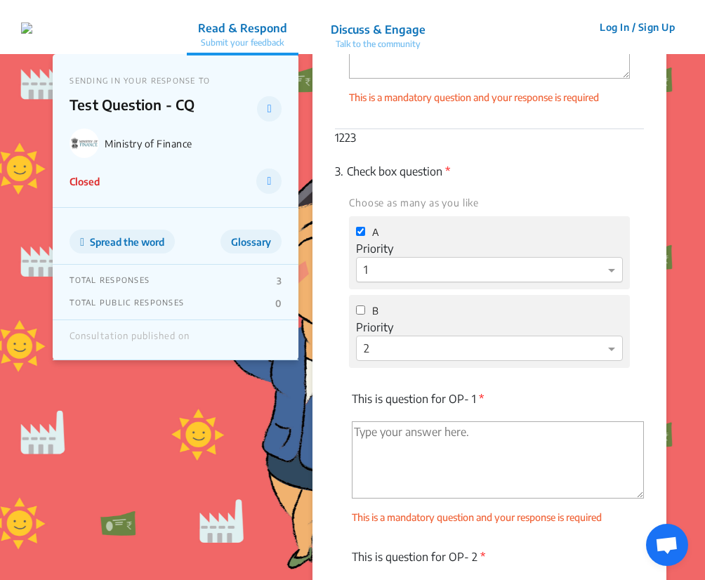
click at [382, 267] on div at bounding box center [489, 270] width 265 height 18
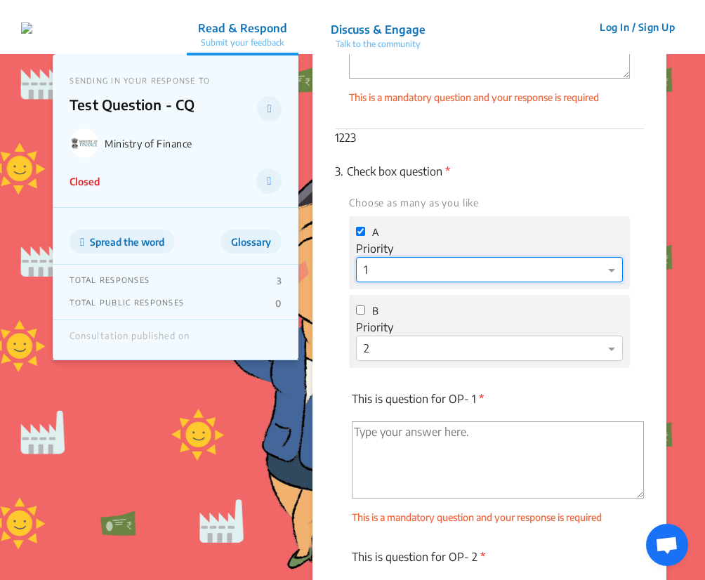
click at [382, 267] on div at bounding box center [489, 270] width 265 height 18
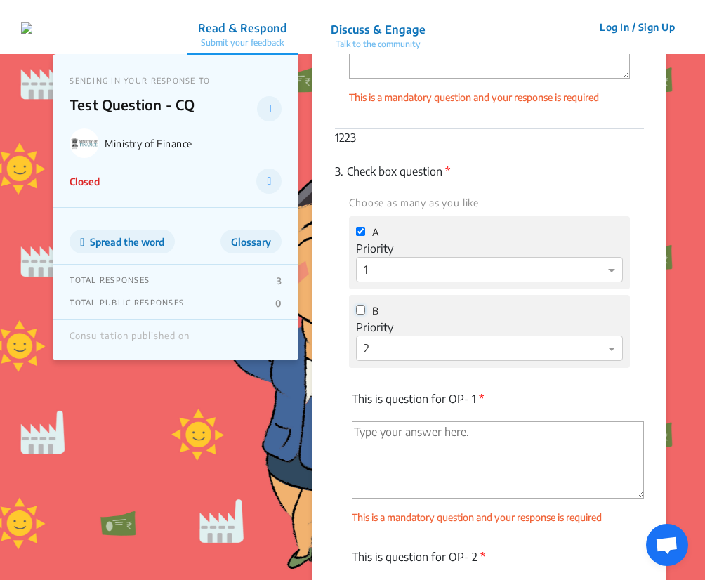
click at [361, 310] on input "B" at bounding box center [360, 310] width 9 height 9
checkbox input "true"
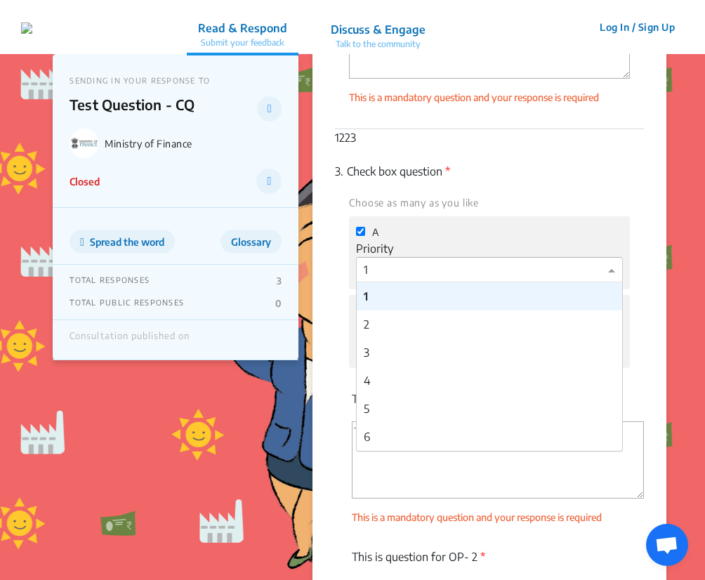
click at [395, 277] on div at bounding box center [489, 270] width 265 height 18
click at [405, 314] on div "2" at bounding box center [489, 324] width 265 height 28
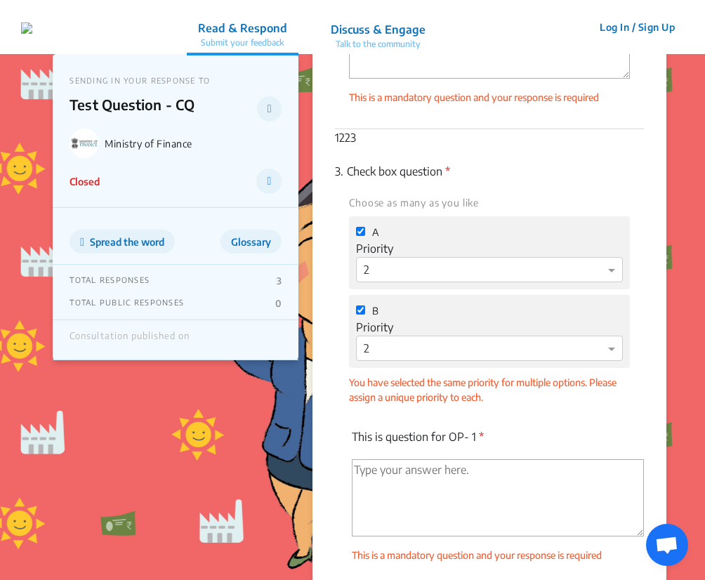
drag, startPoint x: 487, startPoint y: 397, endPoint x: 514, endPoint y: 397, distance: 26.7
click at [514, 397] on div "You have selected the same priority for multiple options. Please assign a uniqu…" at bounding box center [489, 390] width 280 height 30
copy div "."
click at [514, 397] on div "You have selected the same priority for multiple options. Please assign a uniqu…" at bounding box center [489, 390] width 280 height 30
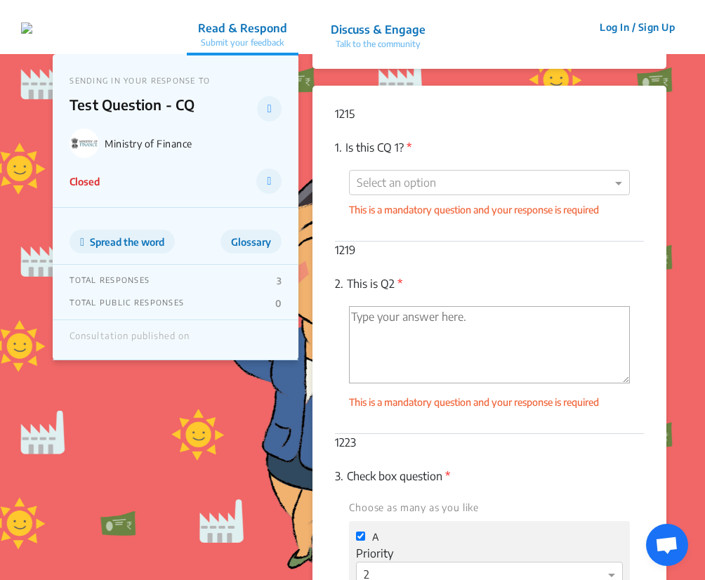
scroll to position [69, 0]
